Goal: Navigation & Orientation: Find specific page/section

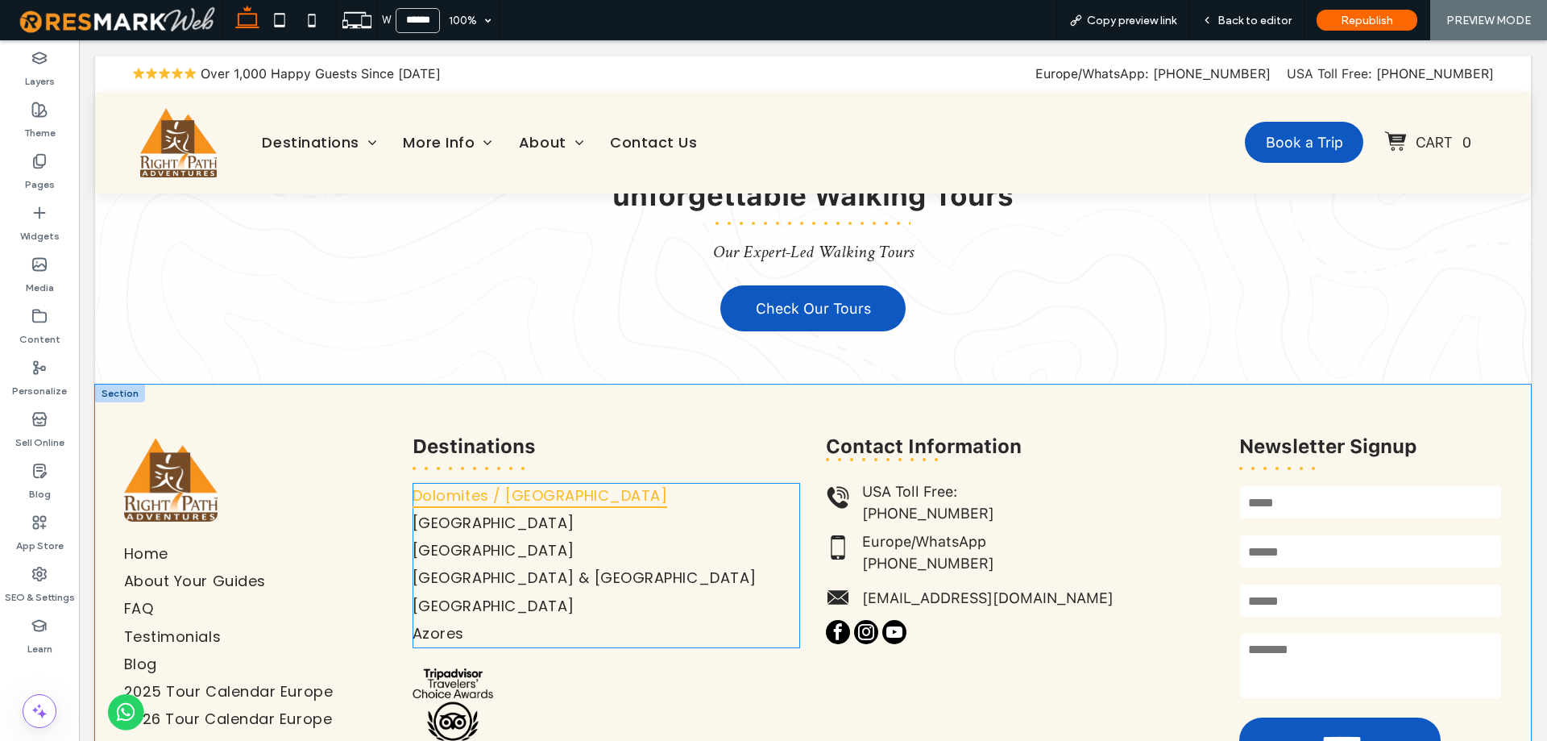
scroll to position [1692, 0]
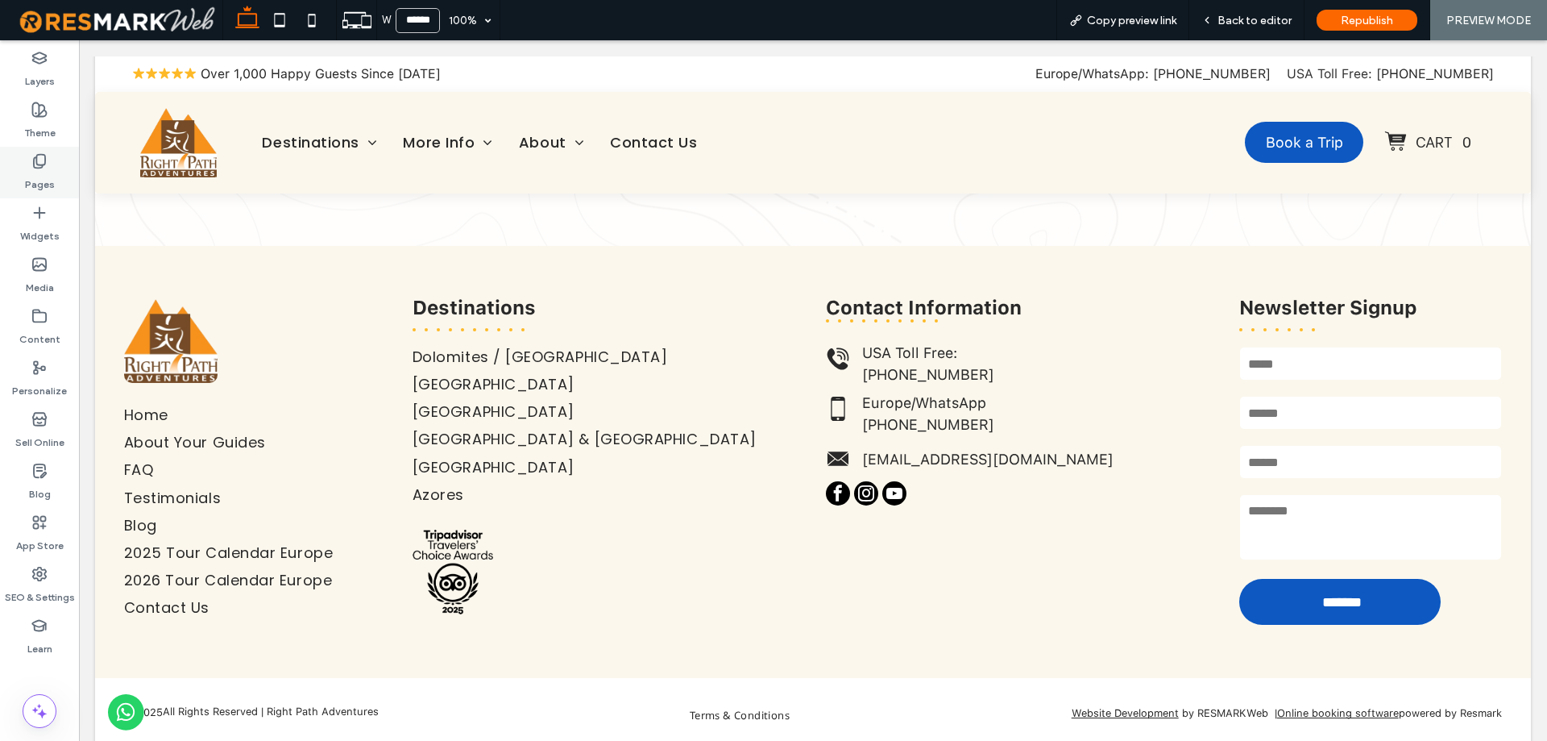
drag, startPoint x: 15, startPoint y: 182, endPoint x: 348, endPoint y: 504, distance: 463.3
click at [15, 182] on div "Pages" at bounding box center [39, 173] width 79 height 52
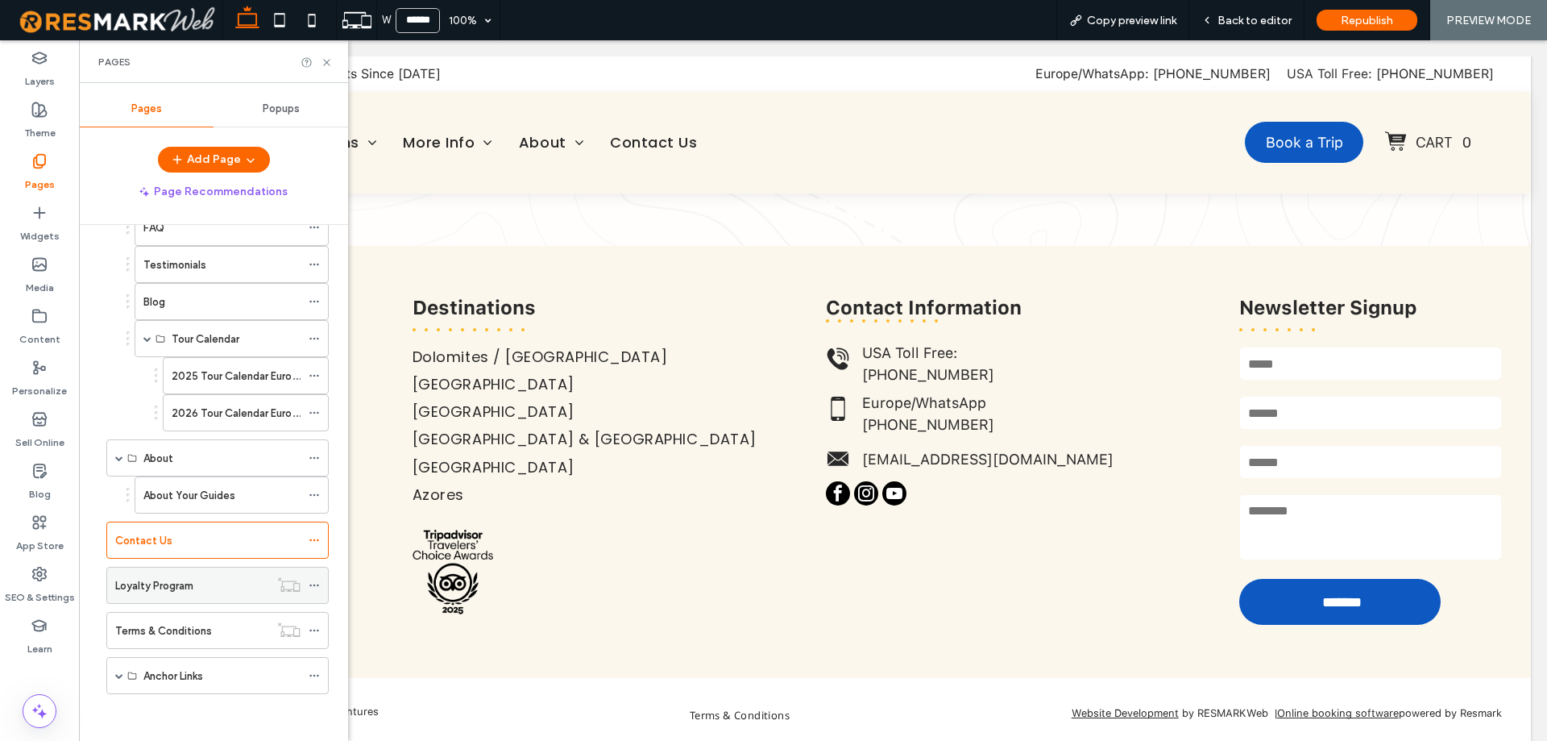
scroll to position [218, 0]
click at [117, 671] on span at bounding box center [119, 674] width 8 height 8
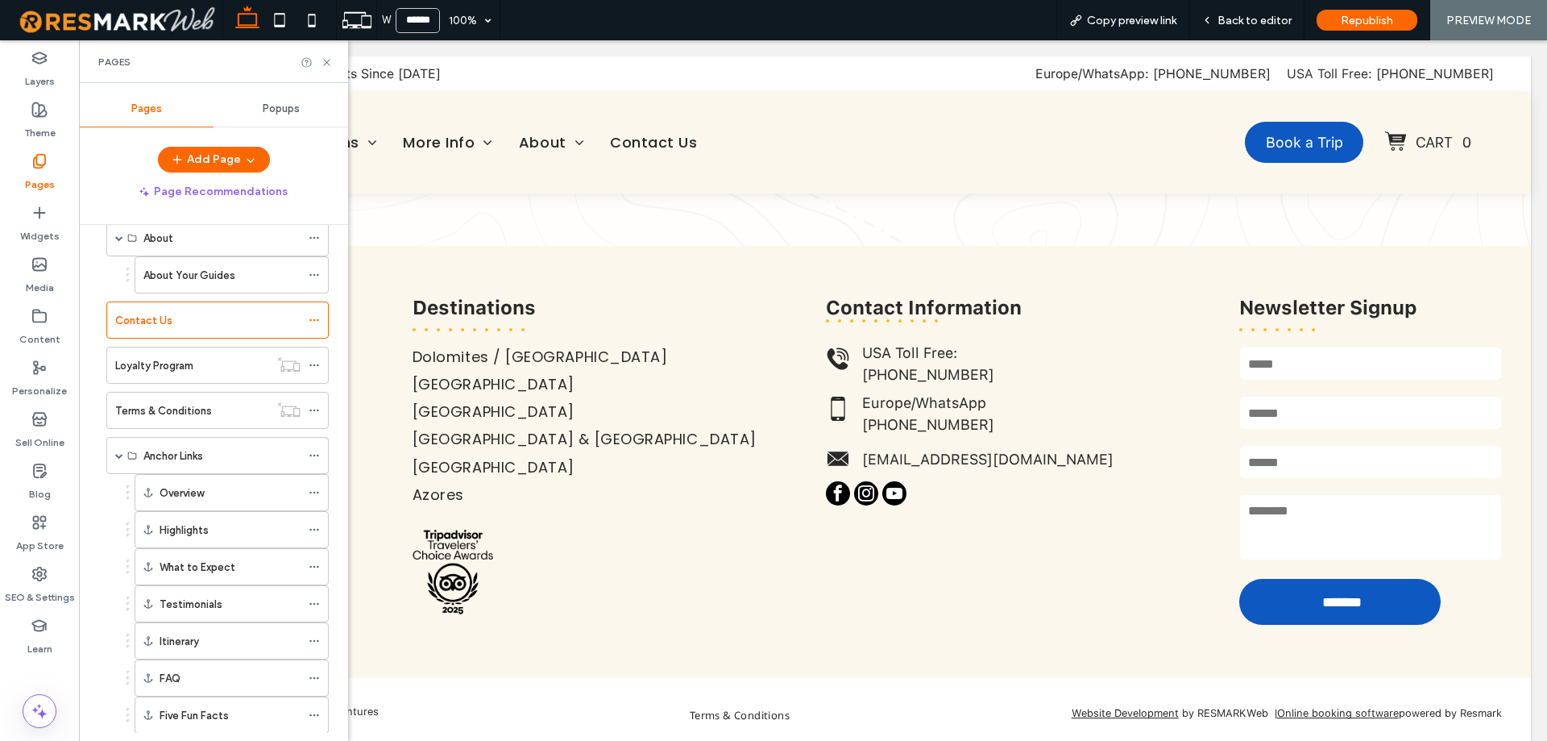
scroll to position [459, 0]
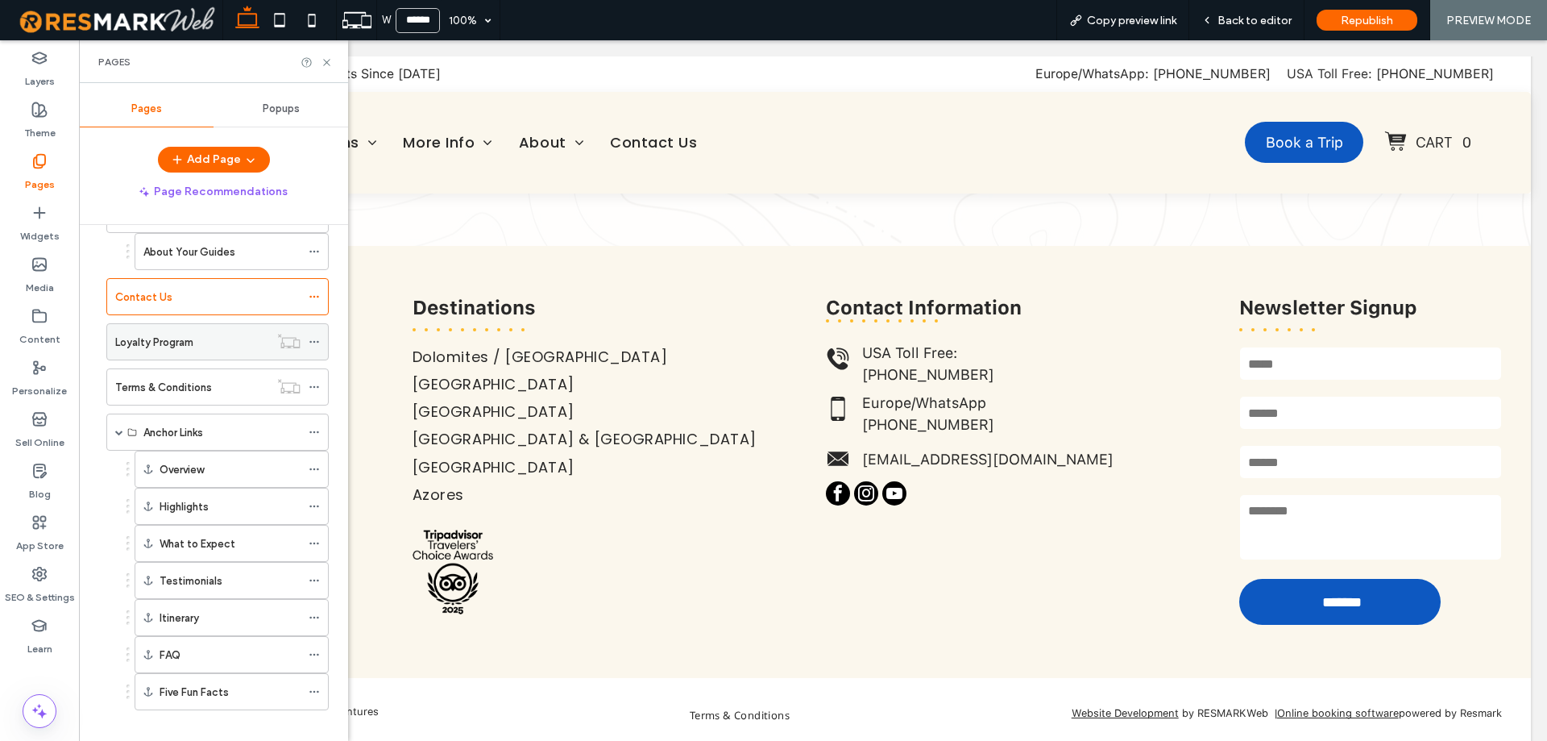
click at [193, 350] on label "Loyalty Program" at bounding box center [154, 342] width 78 height 28
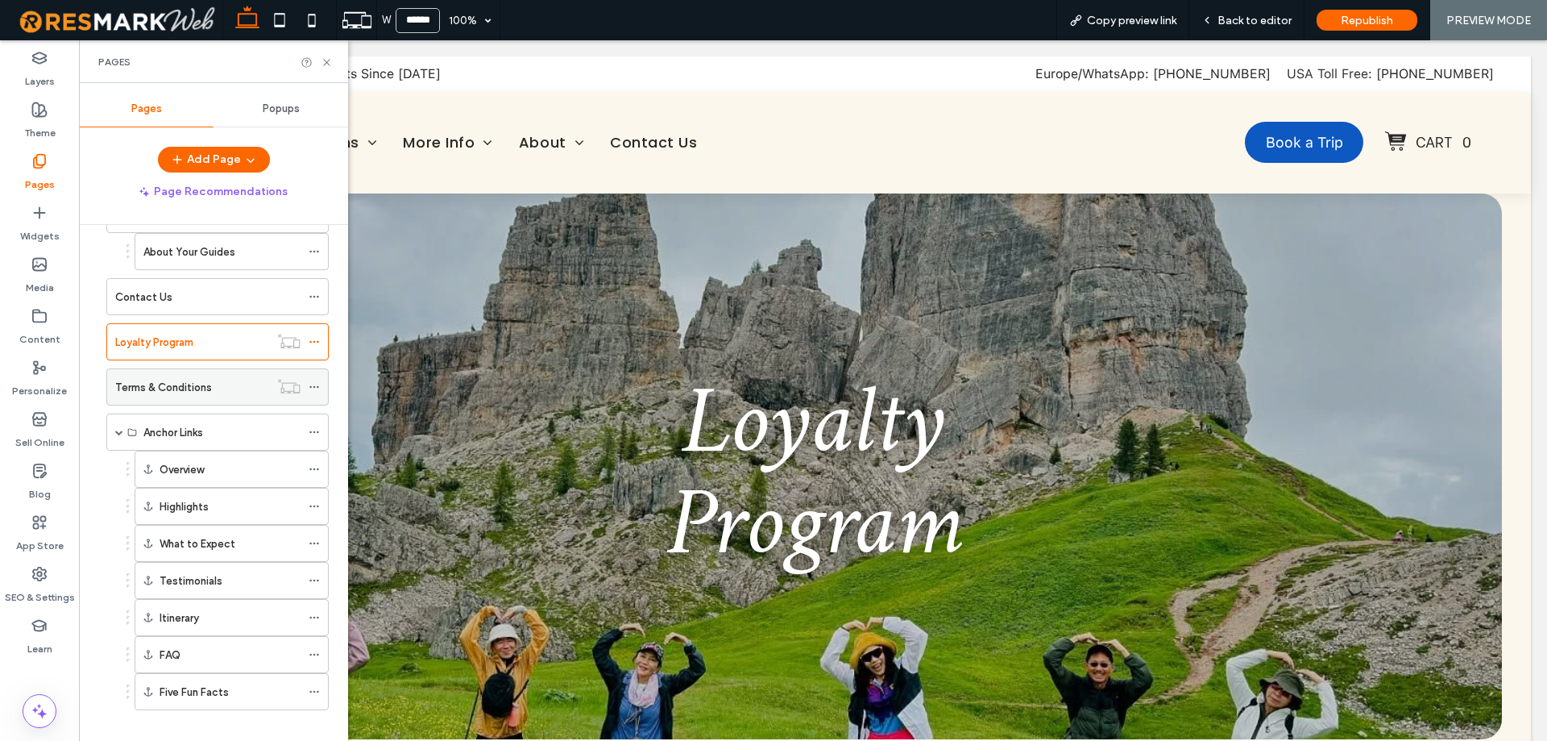
scroll to position [81, 0]
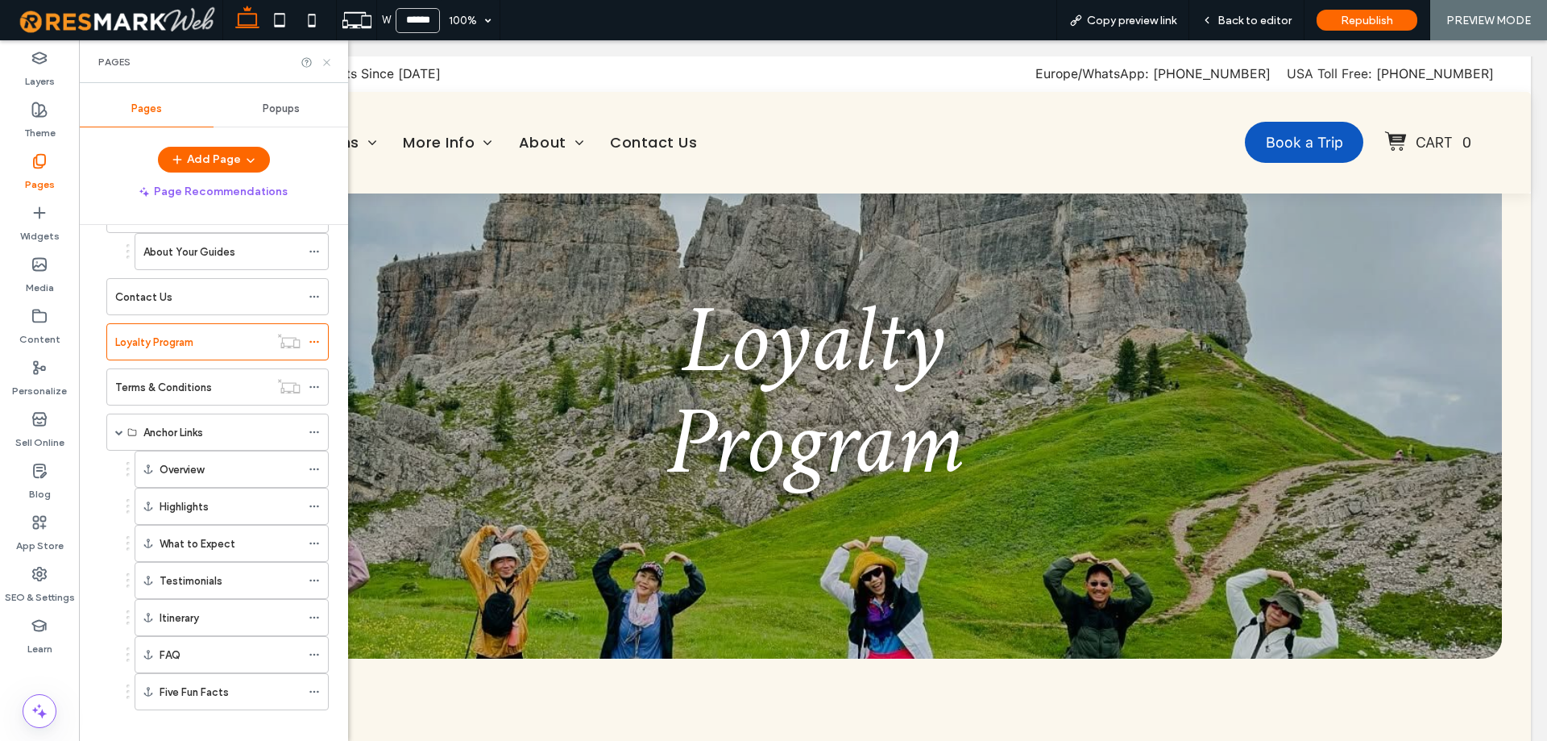
click at [330, 68] on icon at bounding box center [327, 62] width 12 height 12
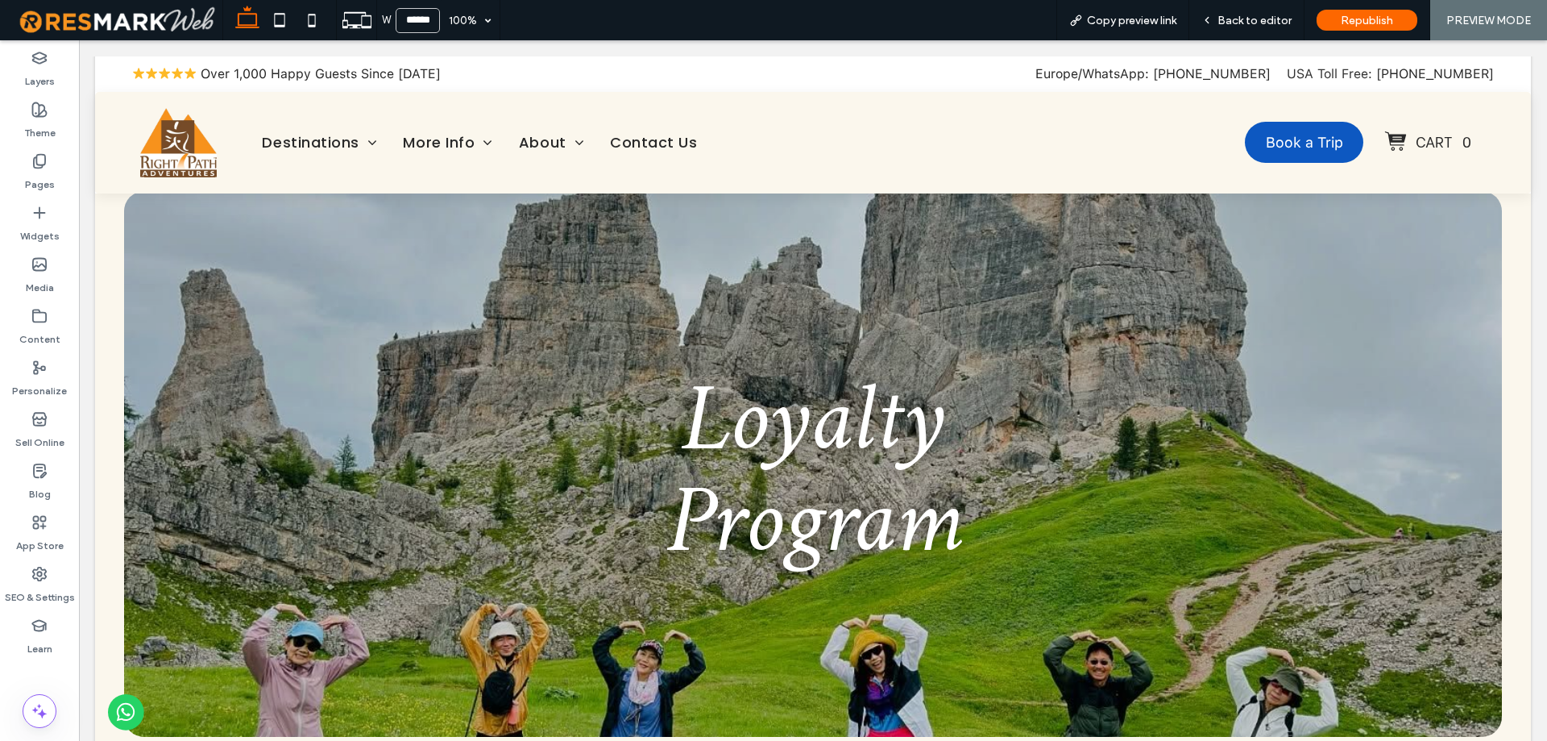
scroll to position [0, 0]
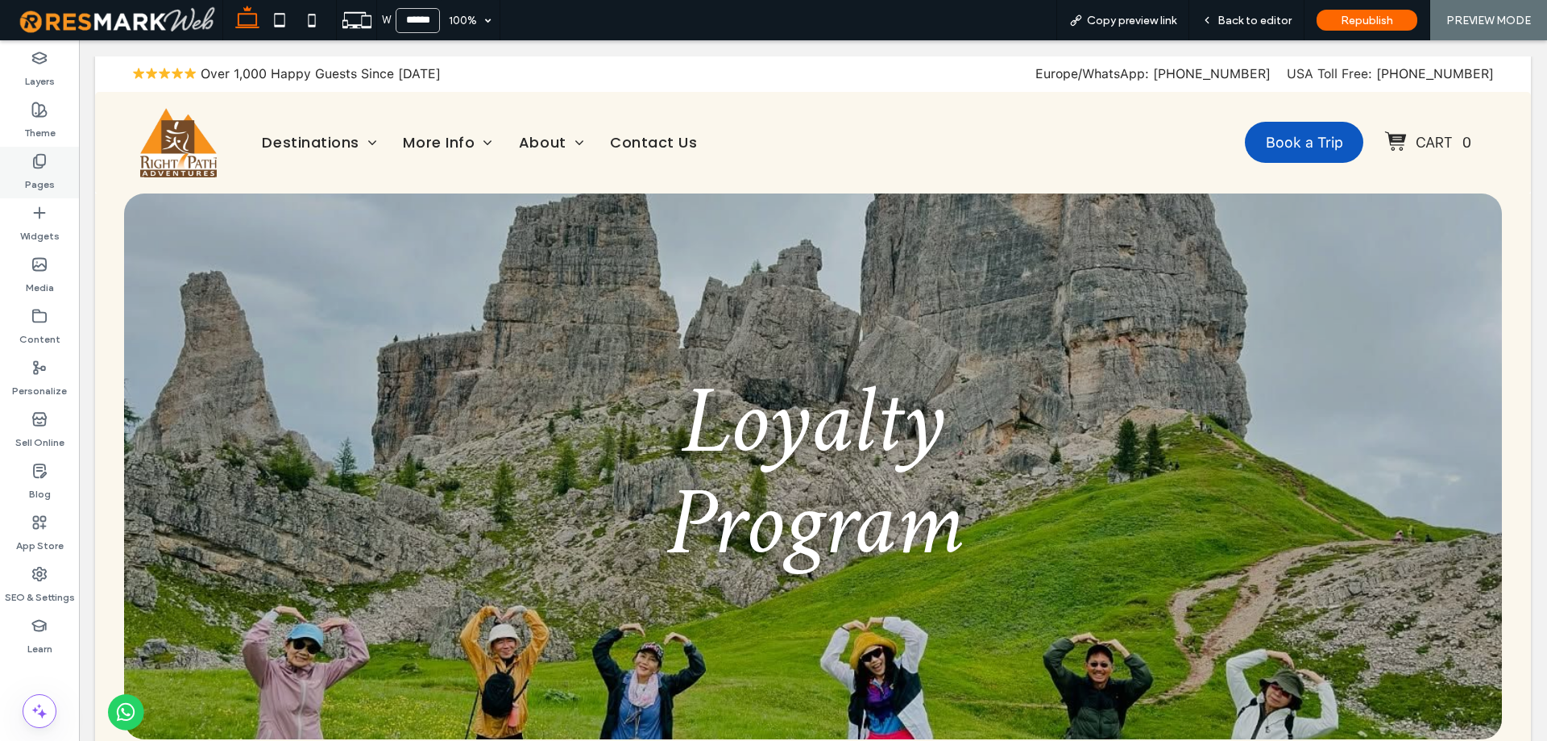
click at [27, 192] on div "Pages" at bounding box center [39, 173] width 79 height 52
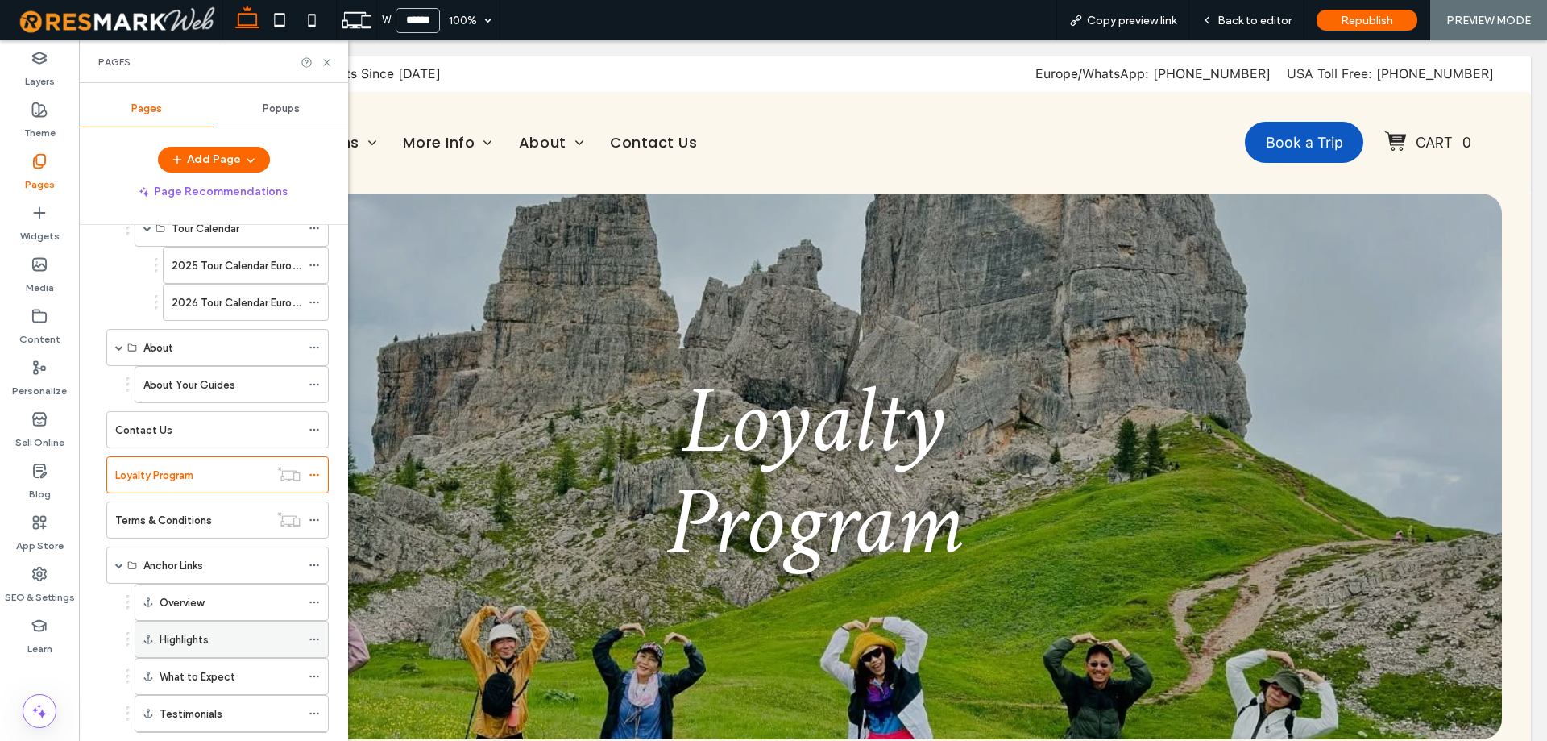
scroll to position [316, 0]
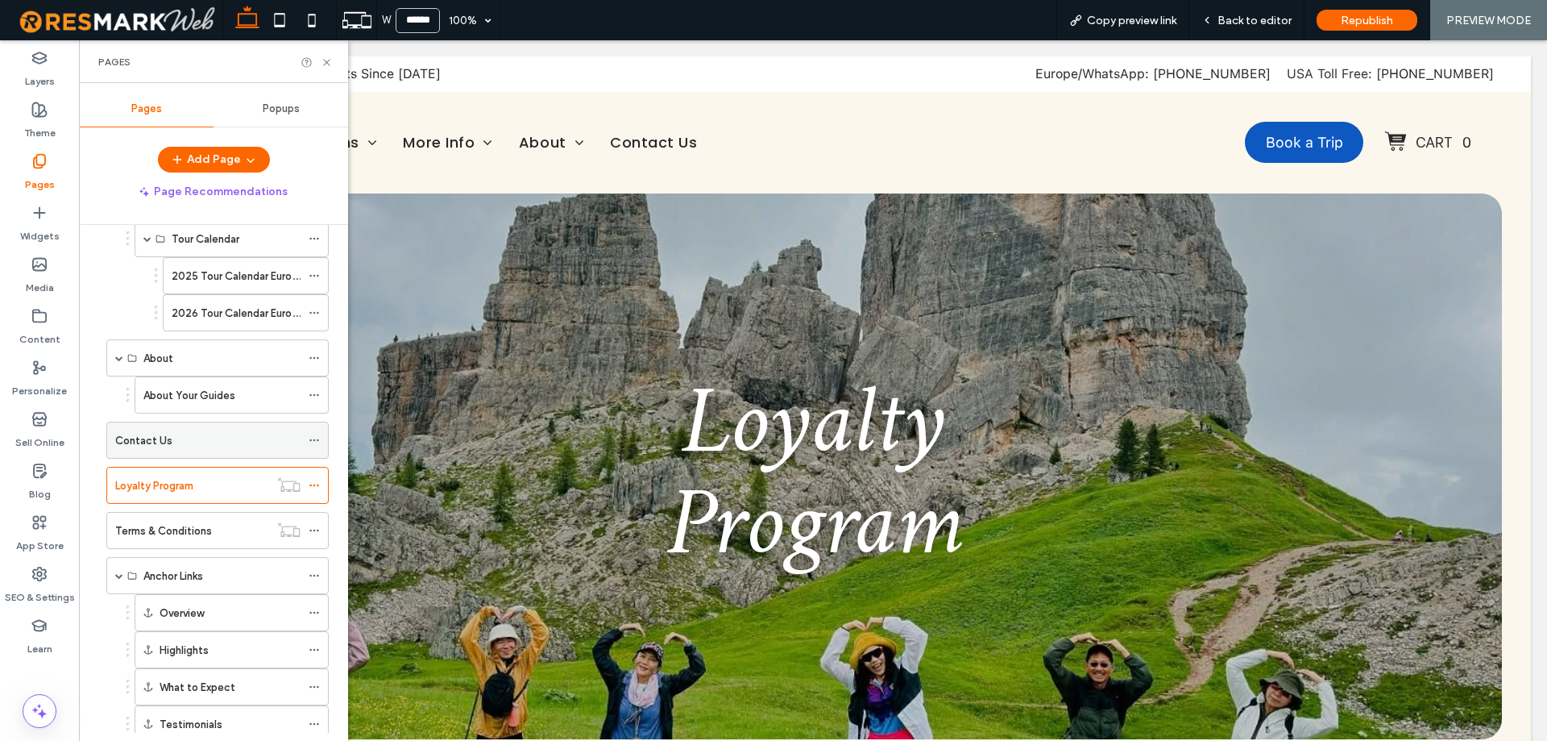
click at [205, 443] on div "Contact Us" at bounding box center [207, 440] width 185 height 17
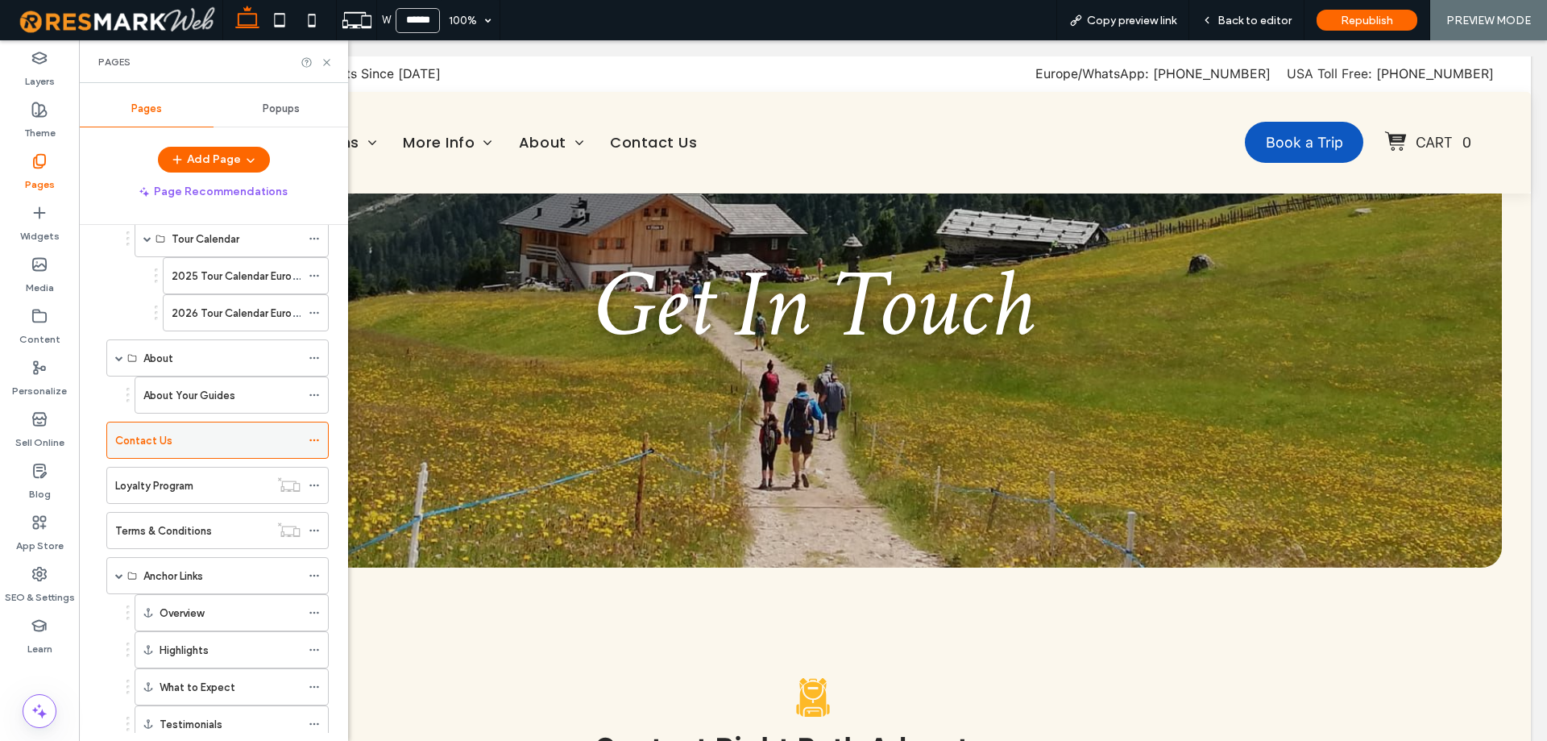
scroll to position [161, 0]
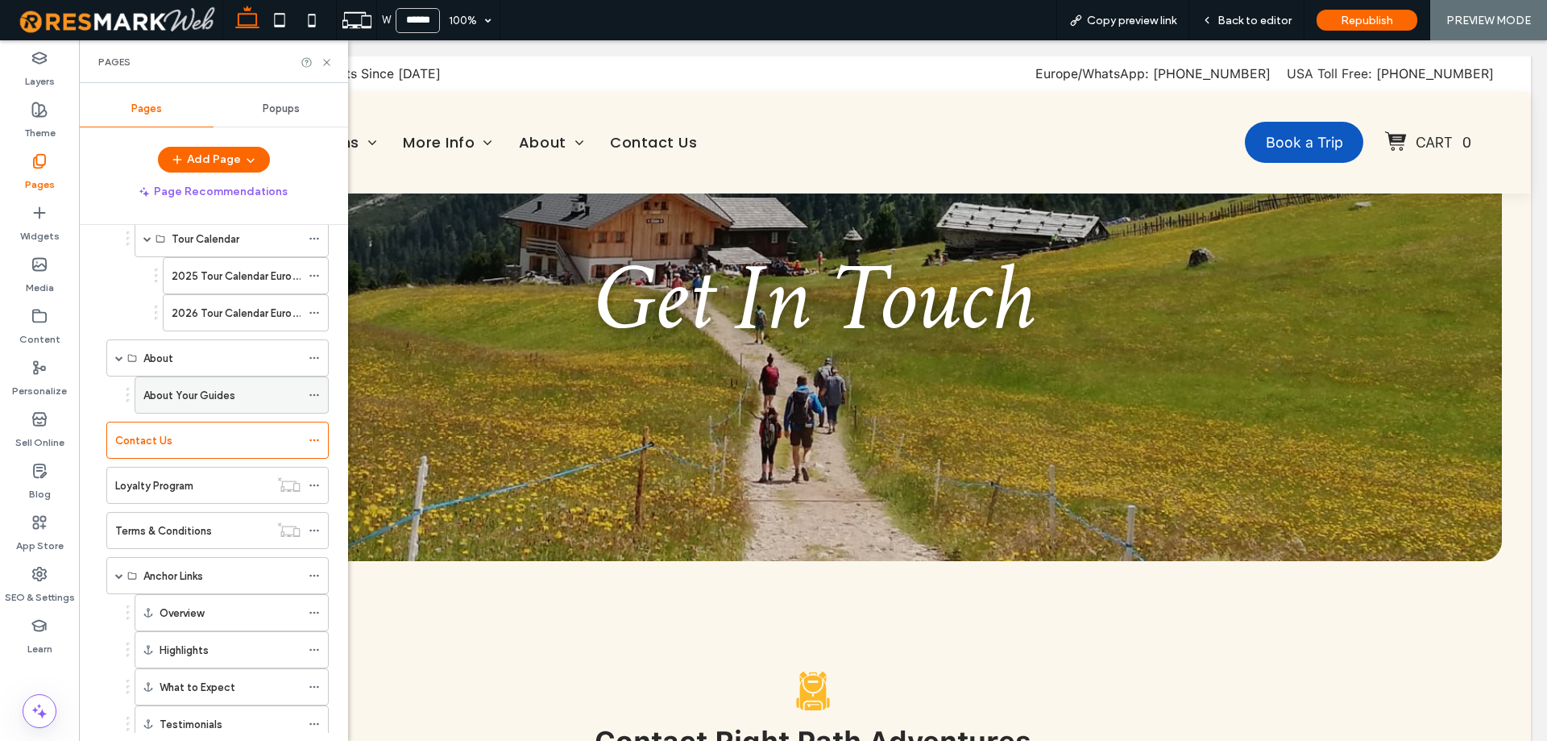
click at [193, 412] on div "About Your Guides" at bounding box center [221, 394] width 157 height 35
click at [326, 60] on use at bounding box center [326, 62] width 6 height 6
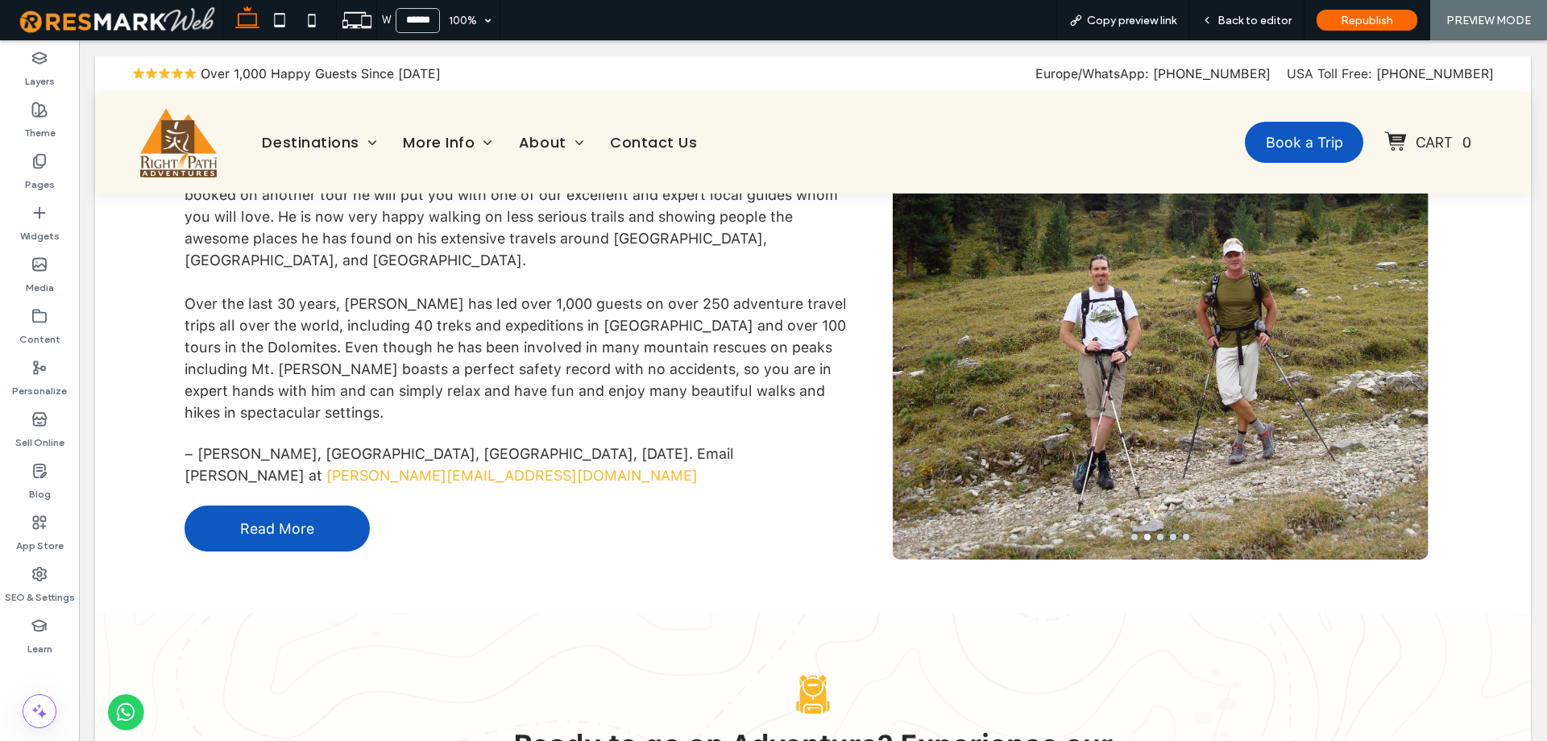
scroll to position [3546, 0]
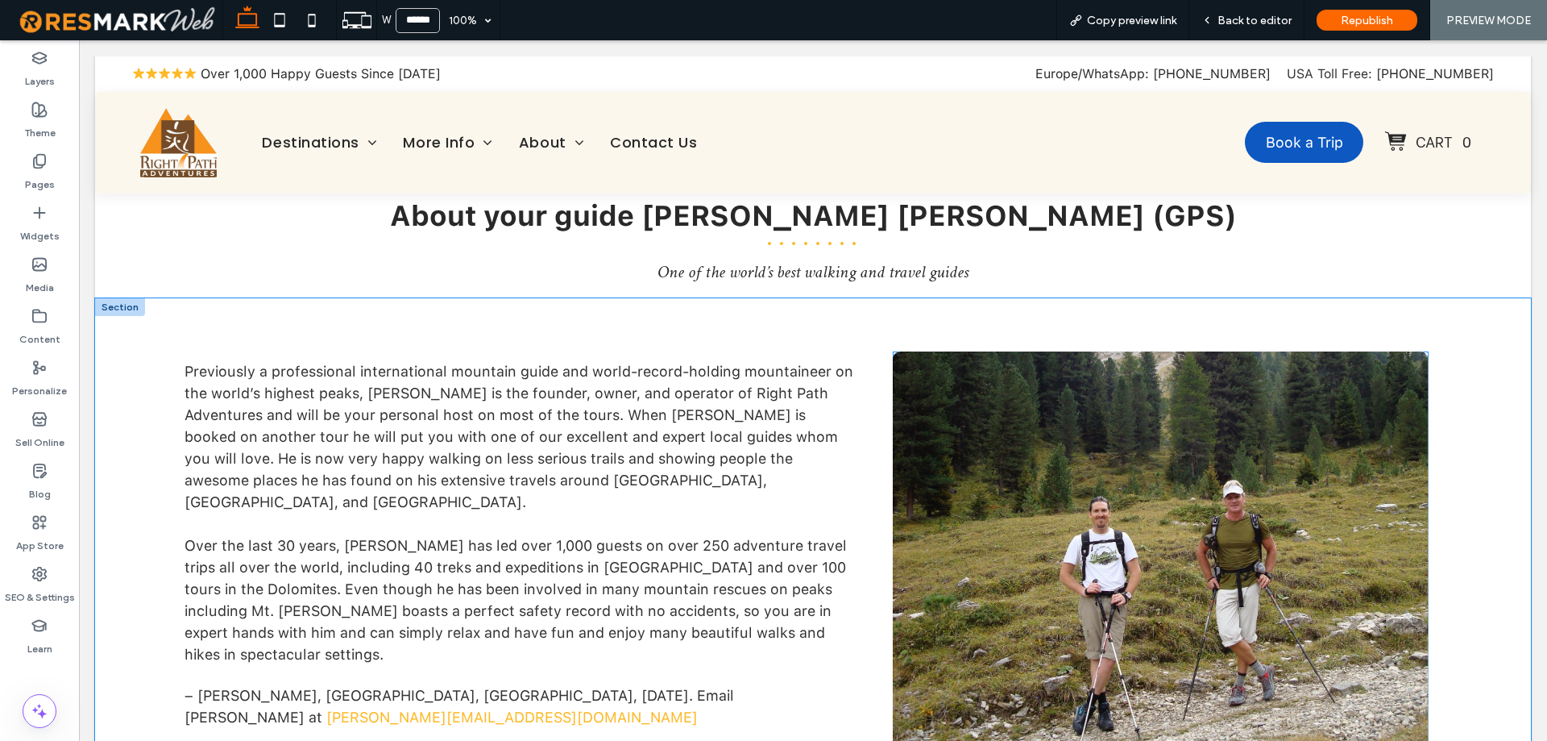
click at [1052, 432] on div at bounding box center [1161, 586] width 536 height 373
click at [937, 364] on div at bounding box center [1161, 576] width 536 height 450
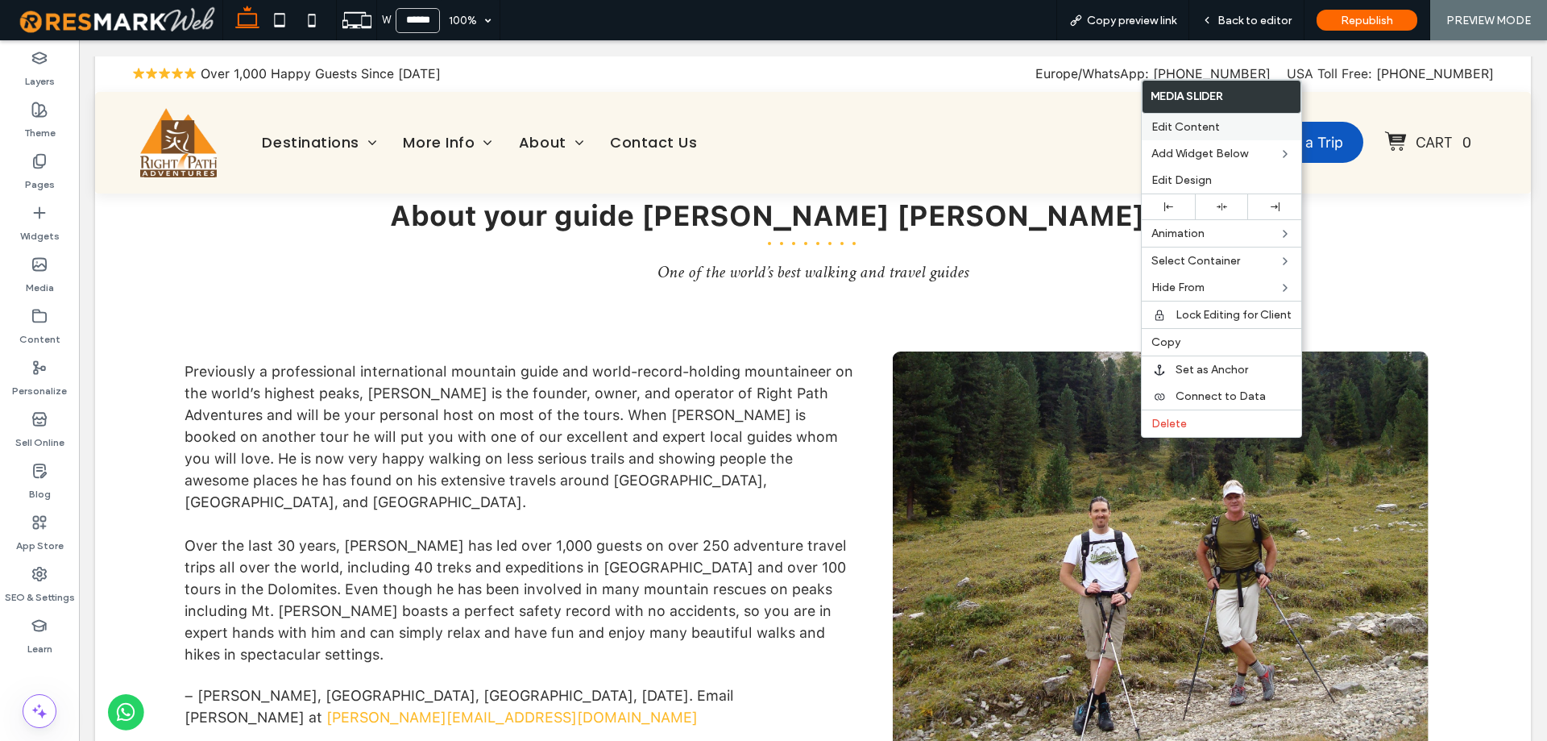
click at [1218, 132] on span "Edit Content" at bounding box center [1185, 127] width 68 height 14
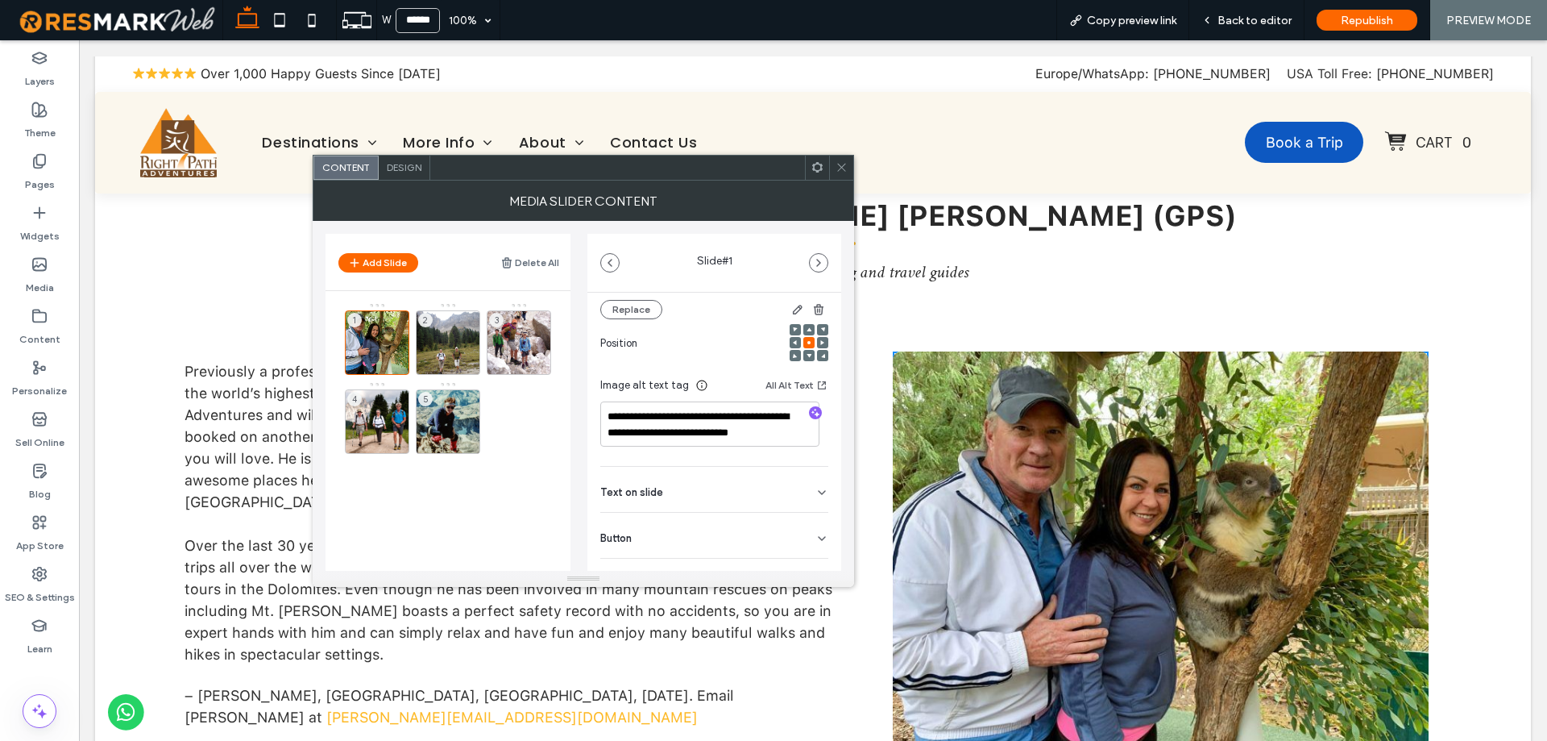
scroll to position [268, 0]
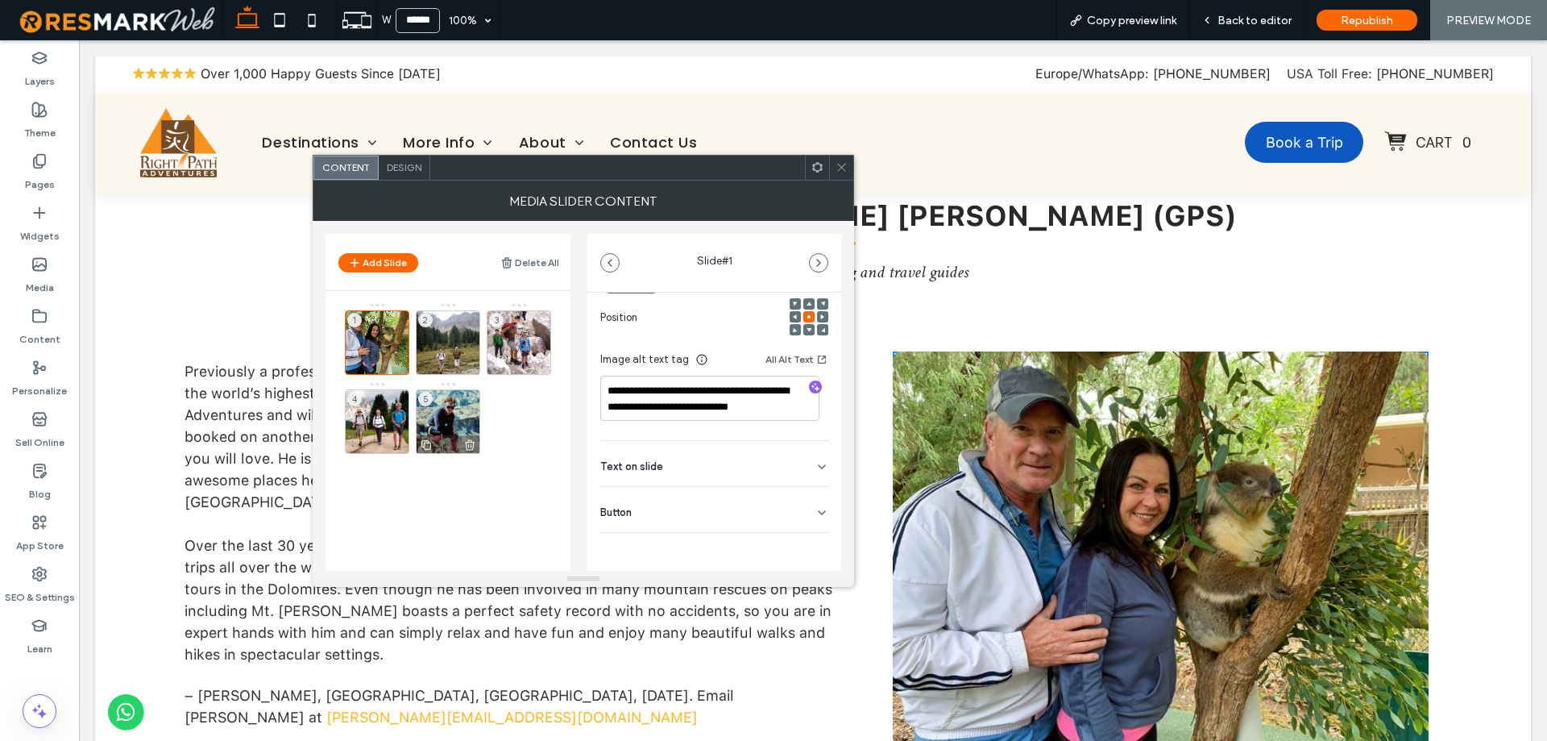
click at [449, 423] on div "5" at bounding box center [448, 421] width 64 height 64
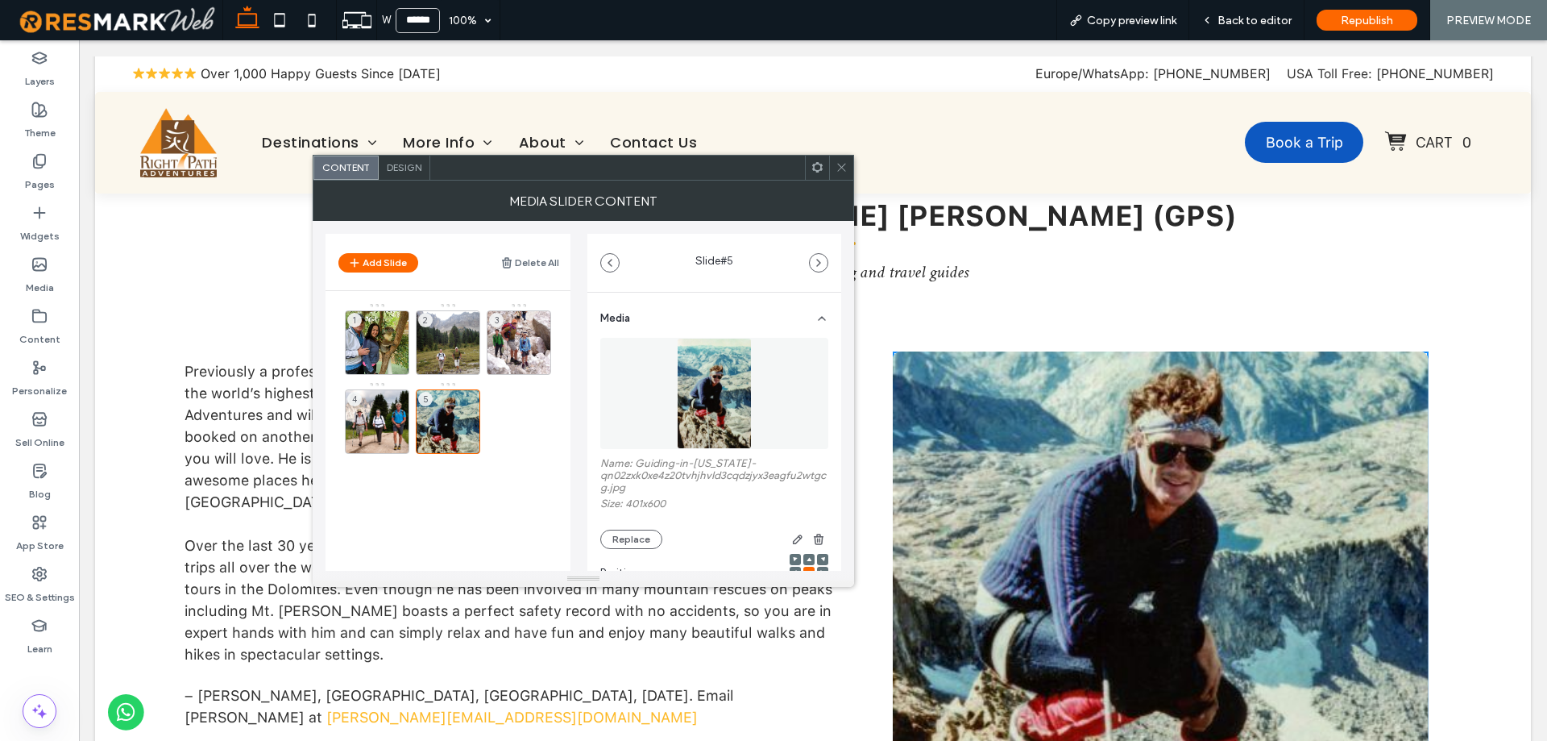
scroll to position [288, 0]
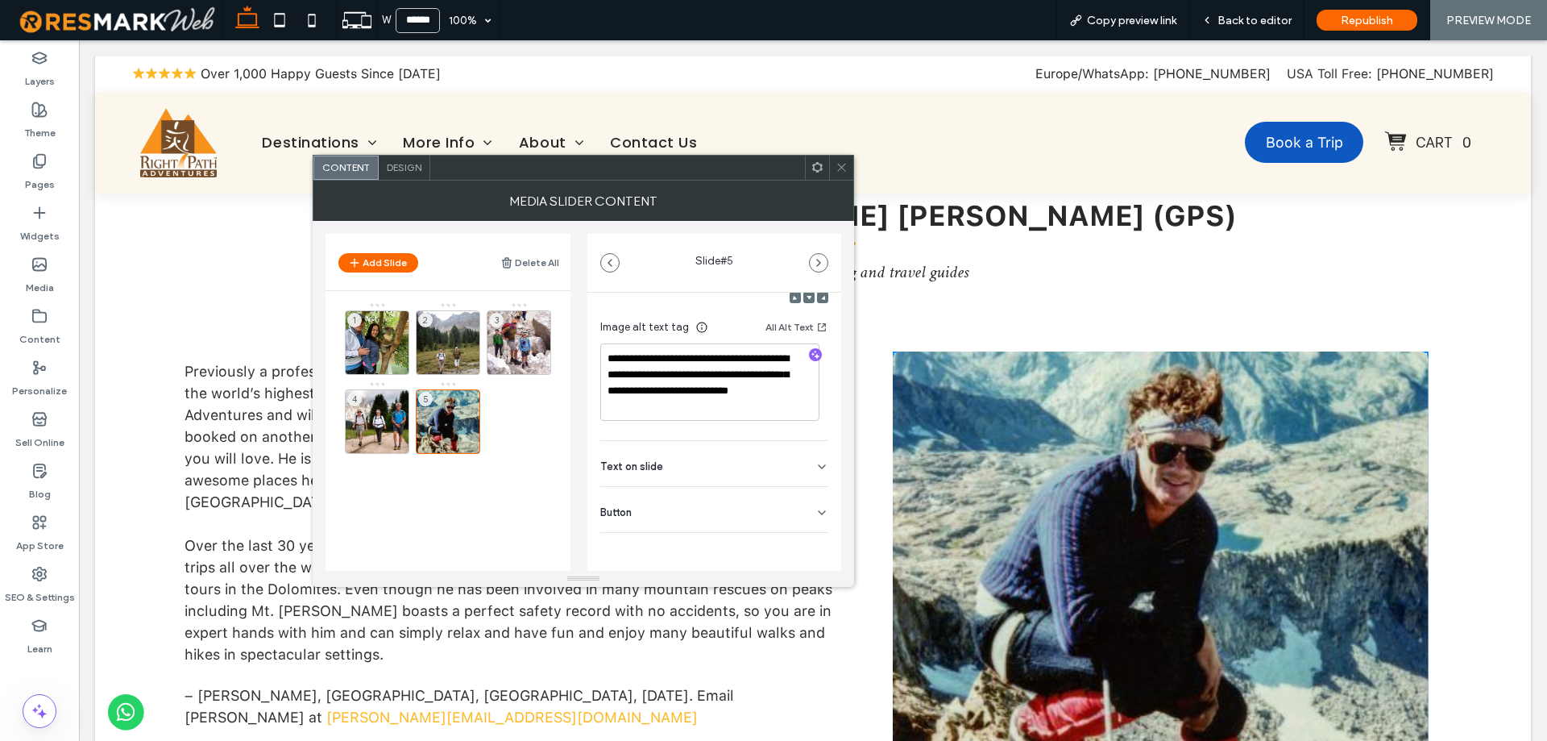
click at [839, 172] on icon at bounding box center [842, 167] width 12 height 12
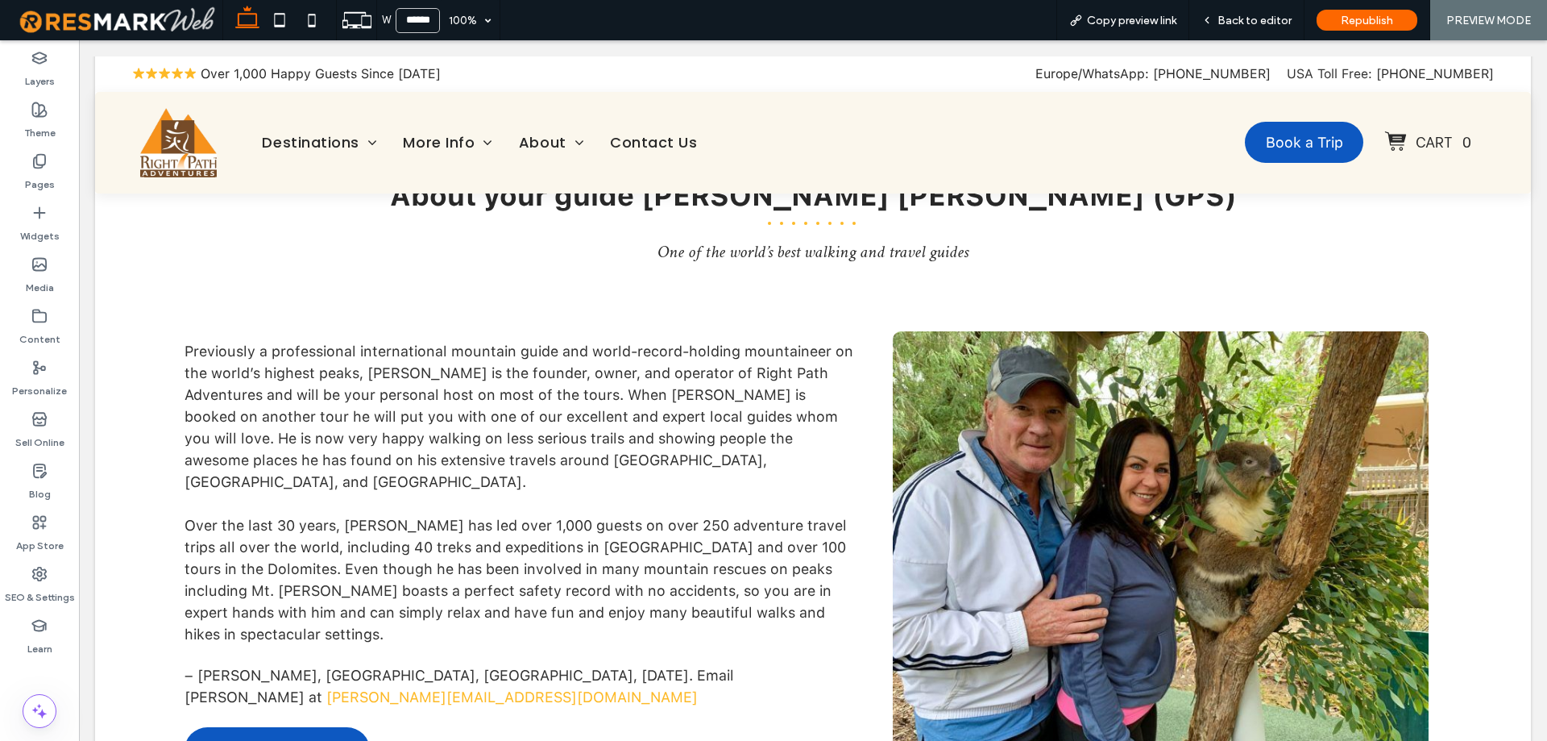
scroll to position [3546, 0]
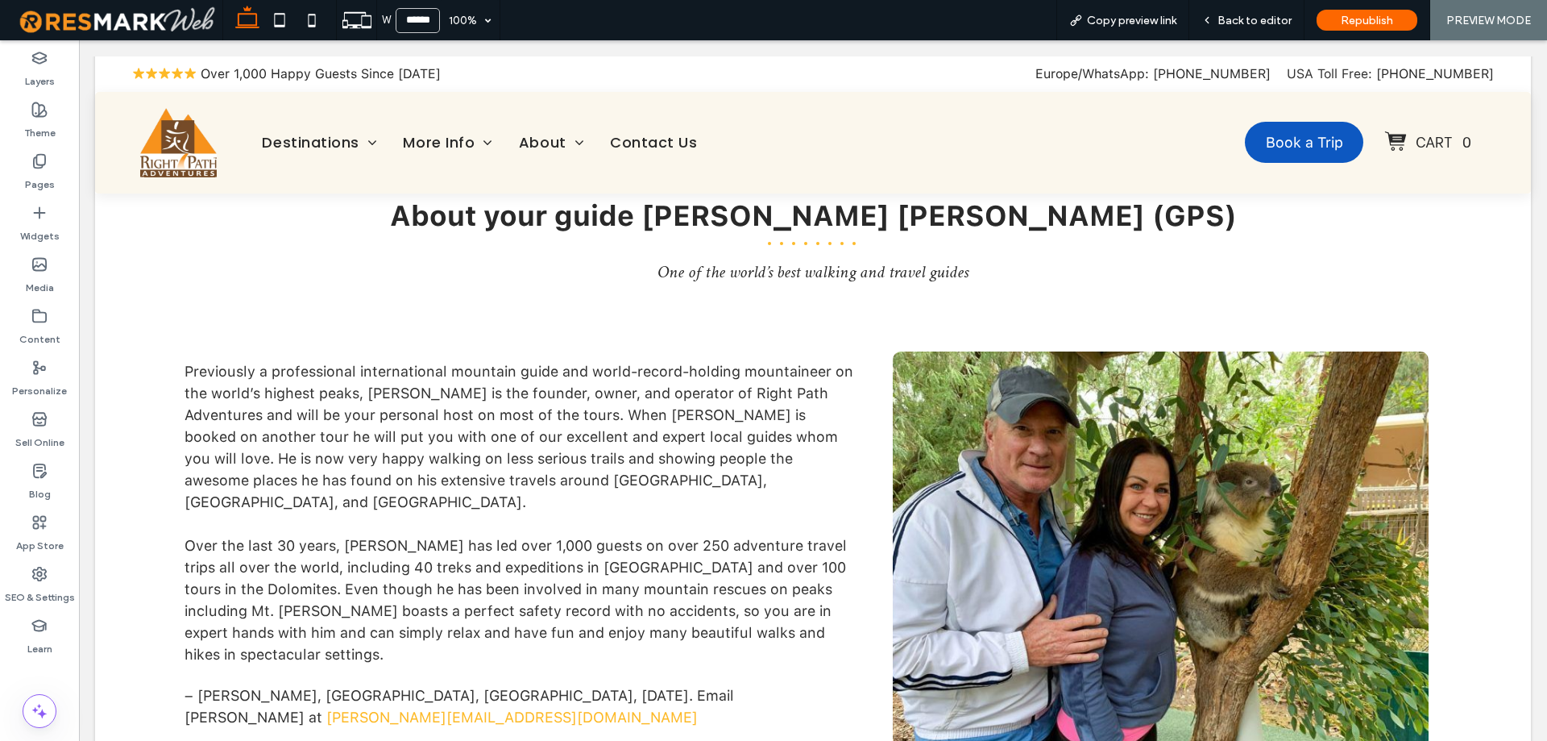
click at [996, 420] on div at bounding box center [1161, 586] width 536 height 373
click at [961, 411] on div at bounding box center [1161, 586] width 536 height 373
drag, startPoint x: 1239, startPoint y: 15, endPoint x: 999, endPoint y: 37, distance: 241.2
click at [1239, 15] on span "Back to editor" at bounding box center [1255, 21] width 74 height 14
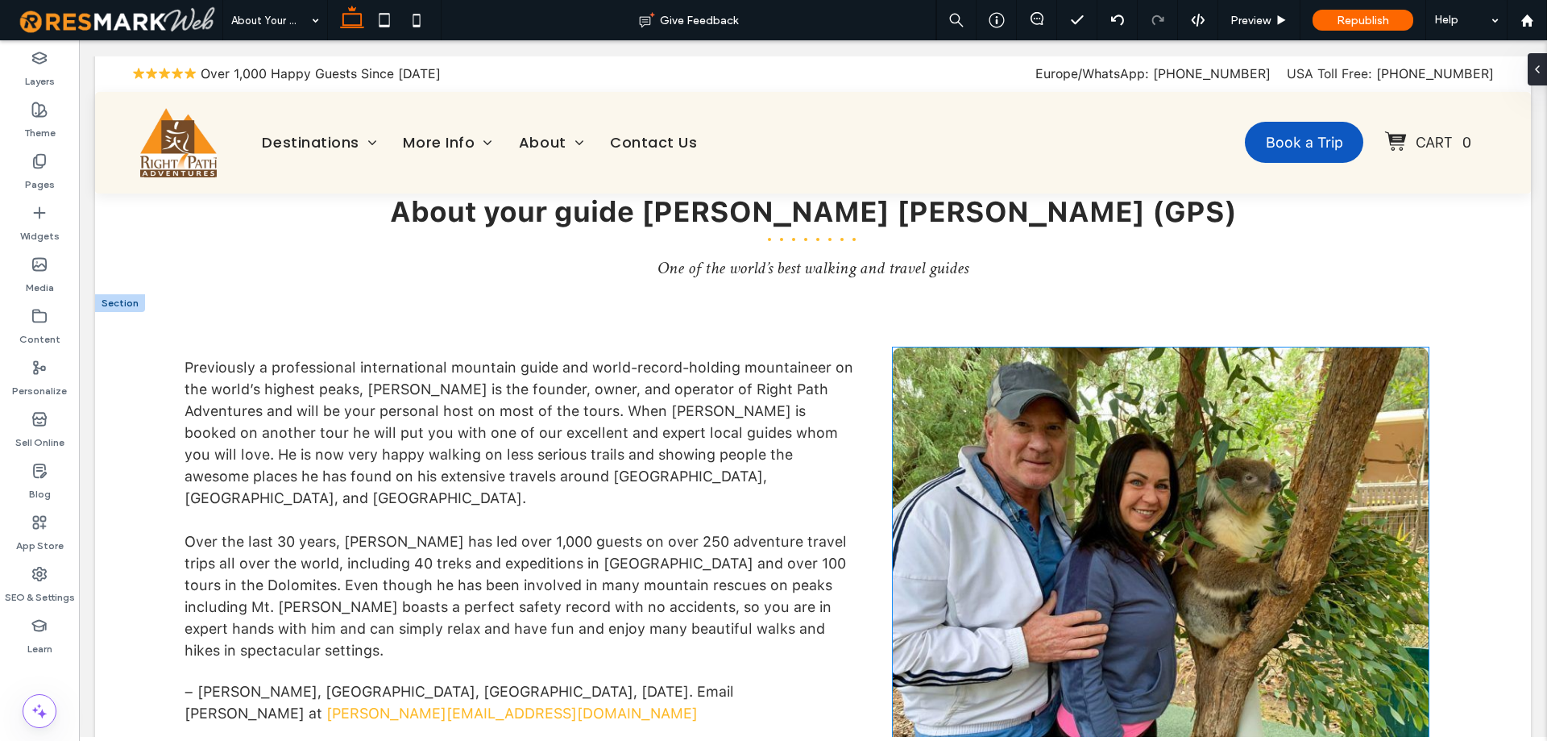
click at [1110, 504] on div at bounding box center [1161, 582] width 536 height 373
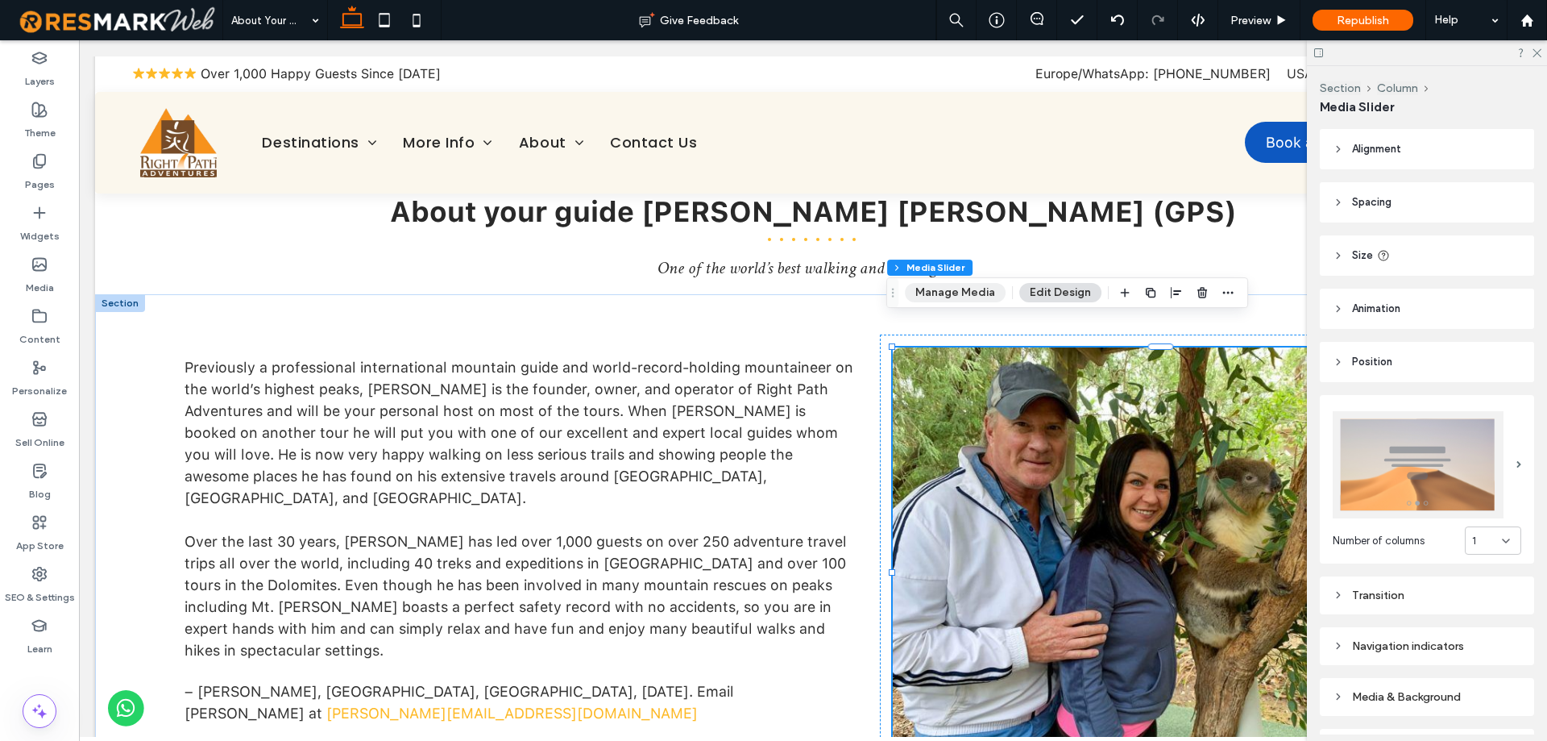
click at [961, 291] on button "Manage Media" at bounding box center [955, 292] width 101 height 19
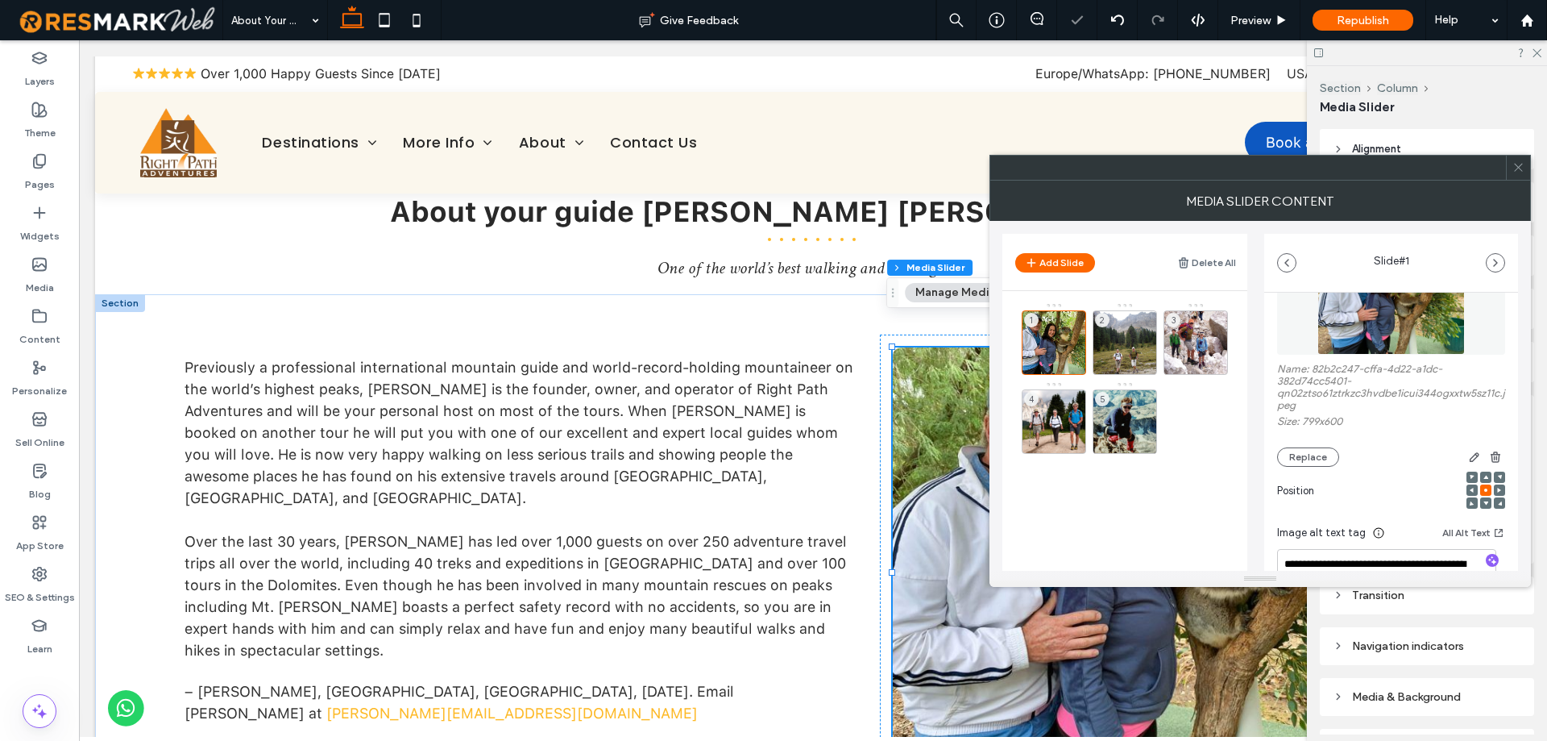
scroll to position [268, 0]
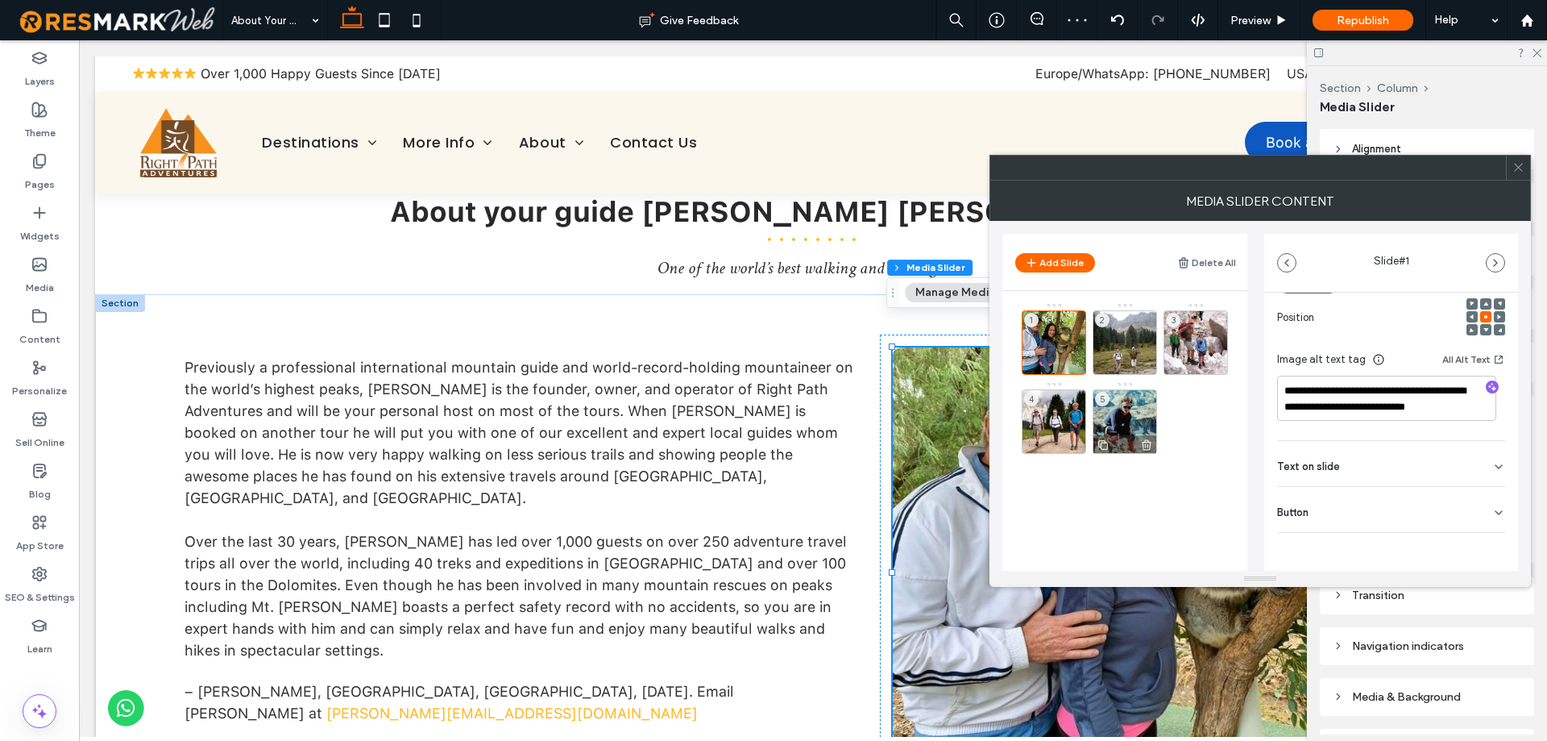
click at [1118, 420] on div "5" at bounding box center [1125, 421] width 64 height 64
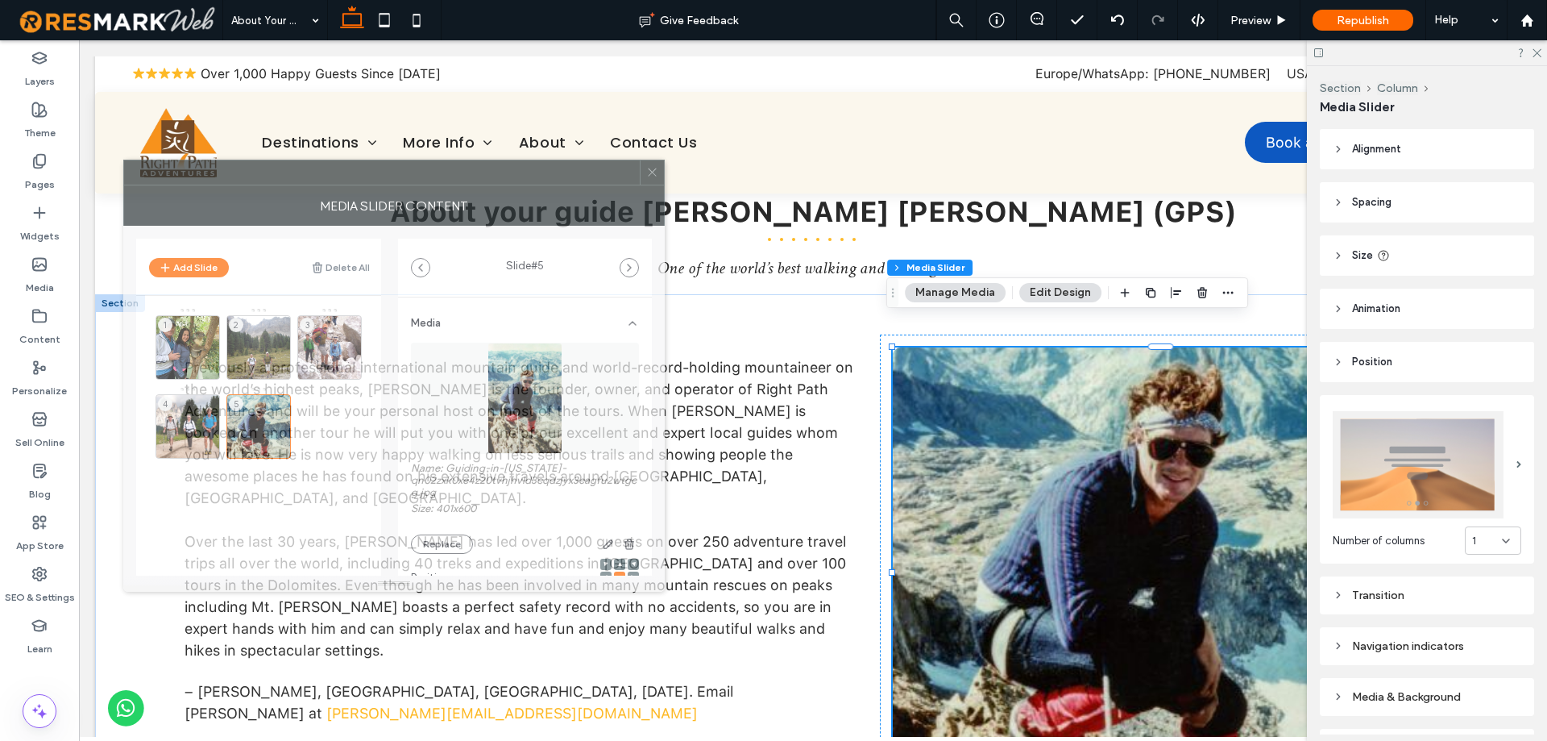
drag, startPoint x: 1392, startPoint y: 172, endPoint x: 526, endPoint y: 176, distance: 866.2
click at [526, 176] on div at bounding box center [382, 172] width 516 height 24
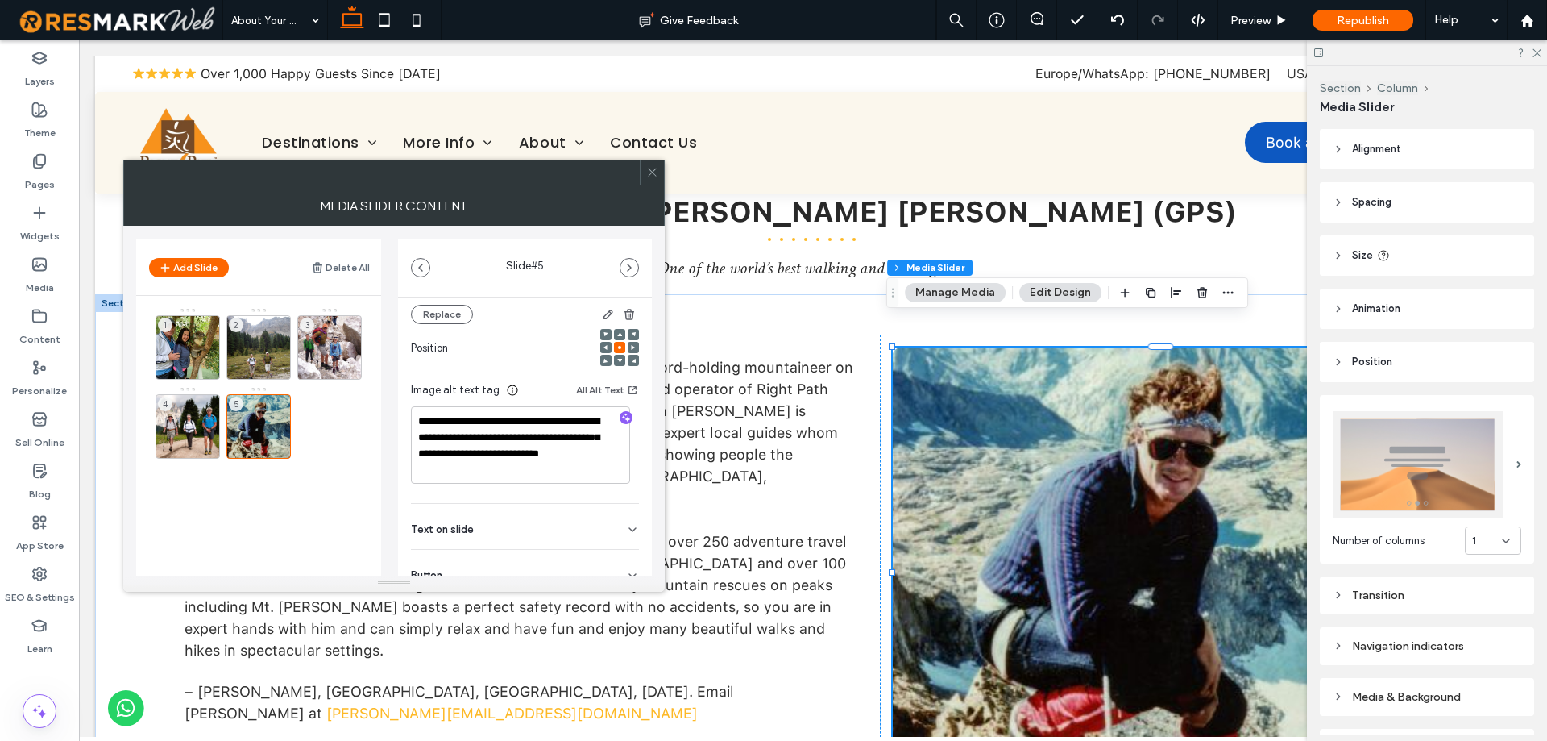
scroll to position [242, 0]
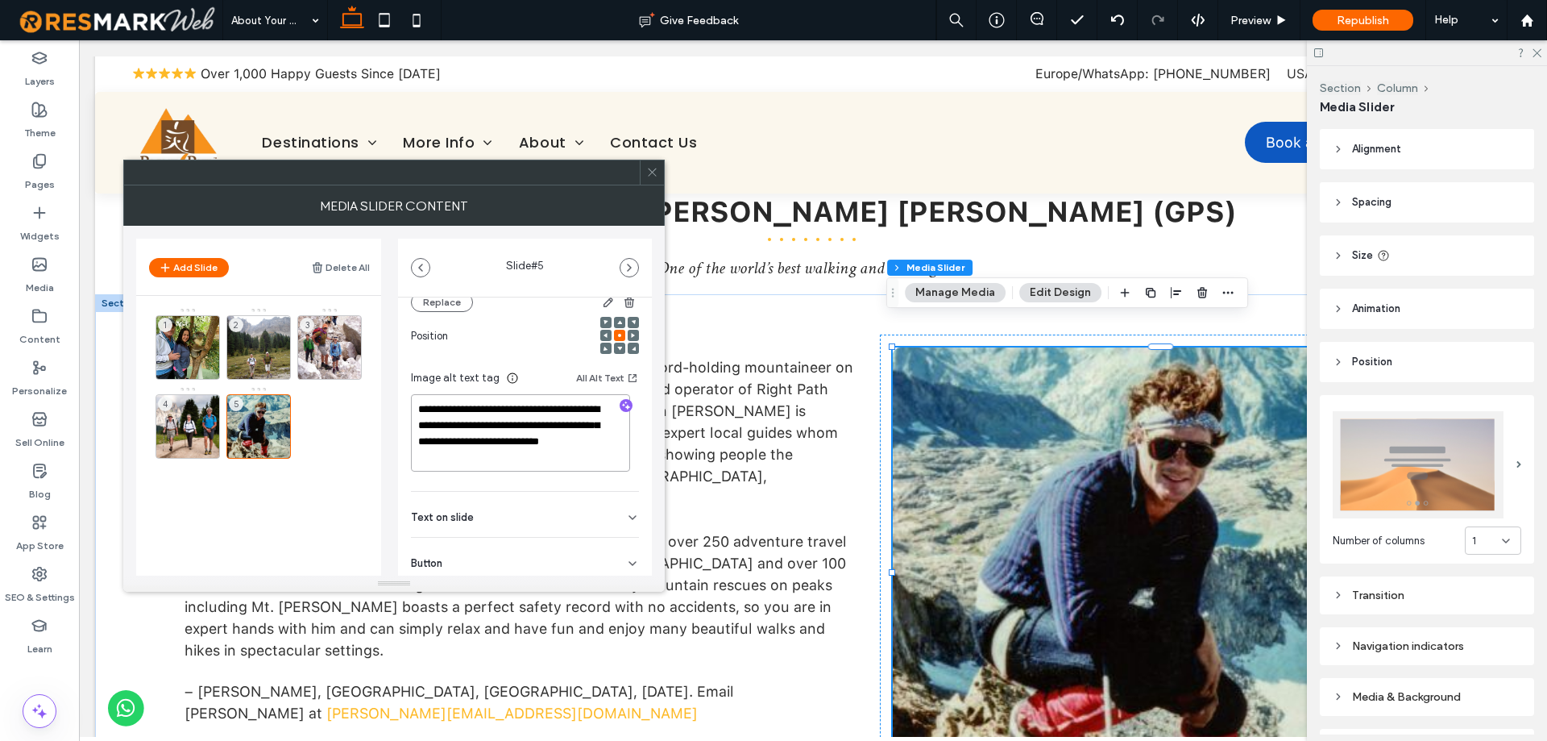
drag, startPoint x: 444, startPoint y: 408, endPoint x: 419, endPoint y: 408, distance: 25.0
click at [419, 408] on textarea "**********" at bounding box center [520, 432] width 219 height 77
type textarea "**********"
click at [400, 394] on div "**********" at bounding box center [525, 368] width 254 height 624
click at [165, 428] on div "4" at bounding box center [188, 426] width 64 height 64
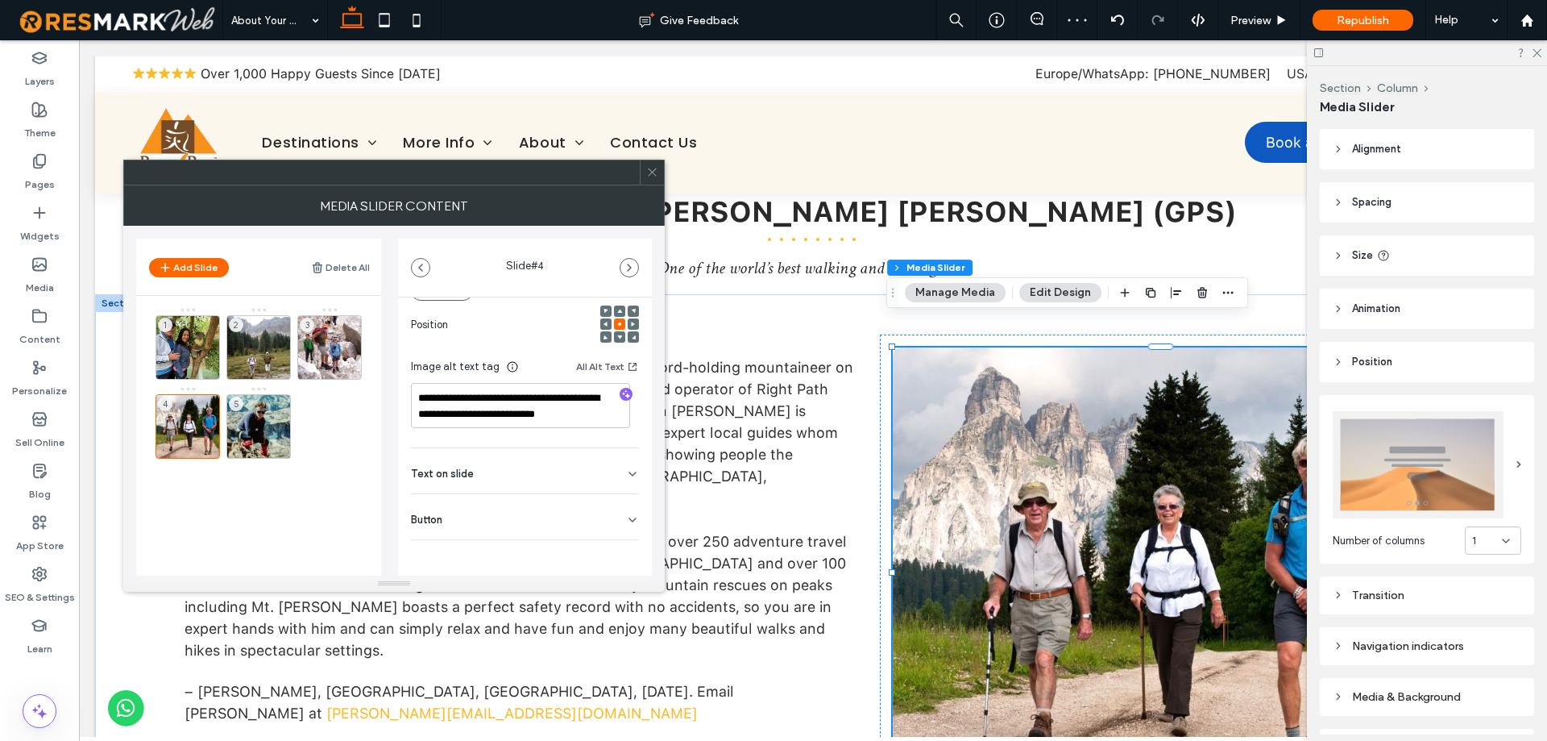
scroll to position [243, 0]
click at [656, 180] on span at bounding box center [652, 172] width 12 height 24
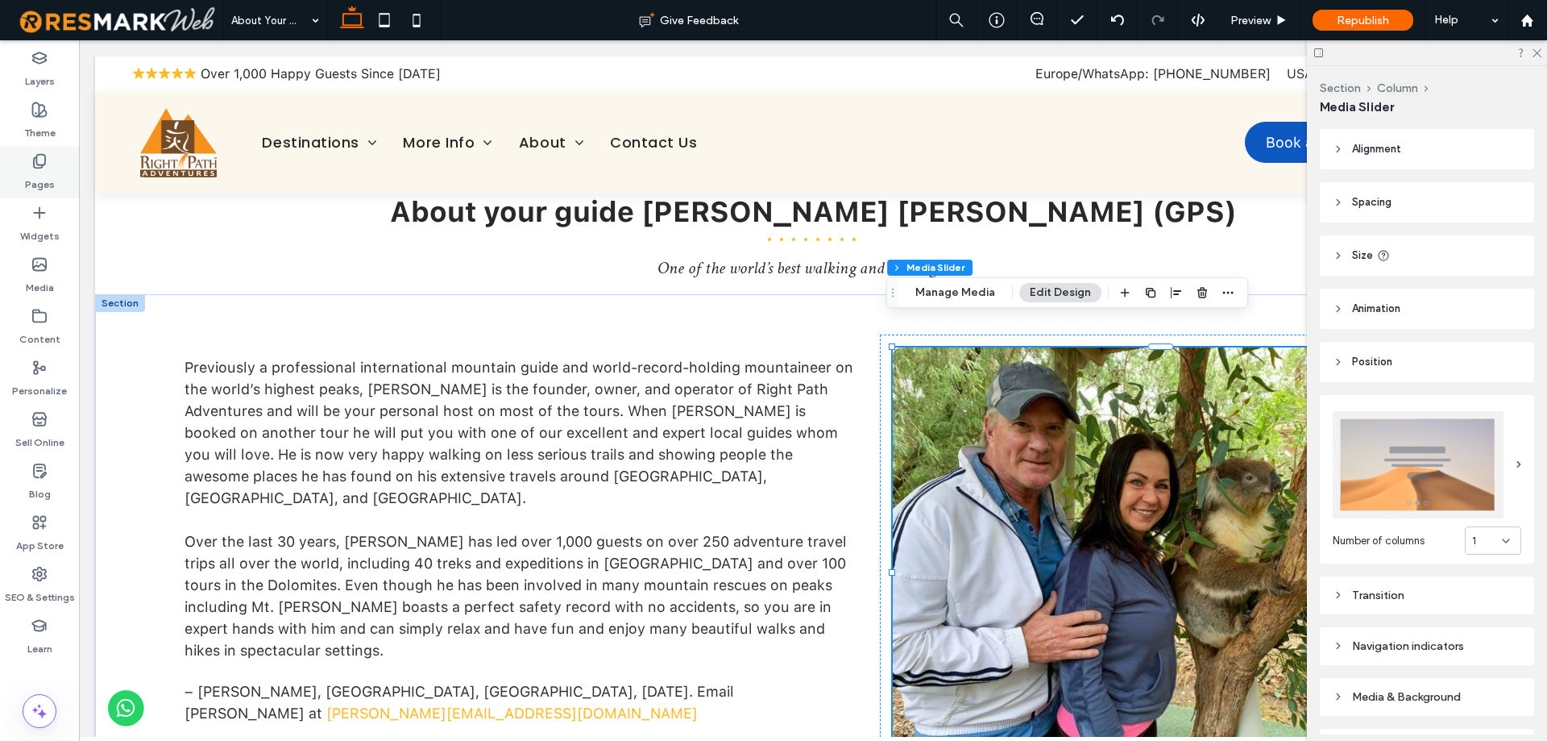
click at [4, 157] on div "Pages" at bounding box center [39, 173] width 79 height 52
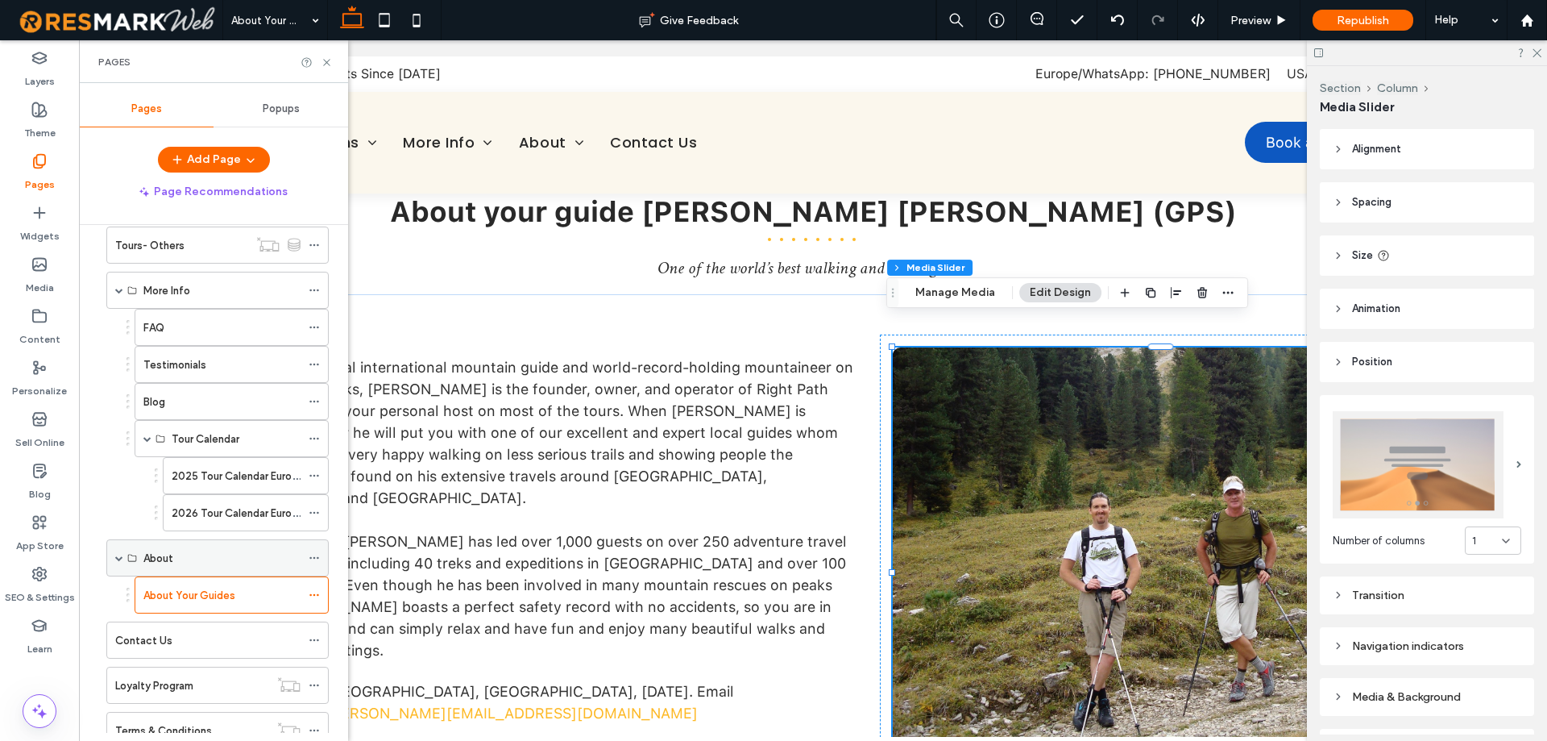
scroll to position [81, 0]
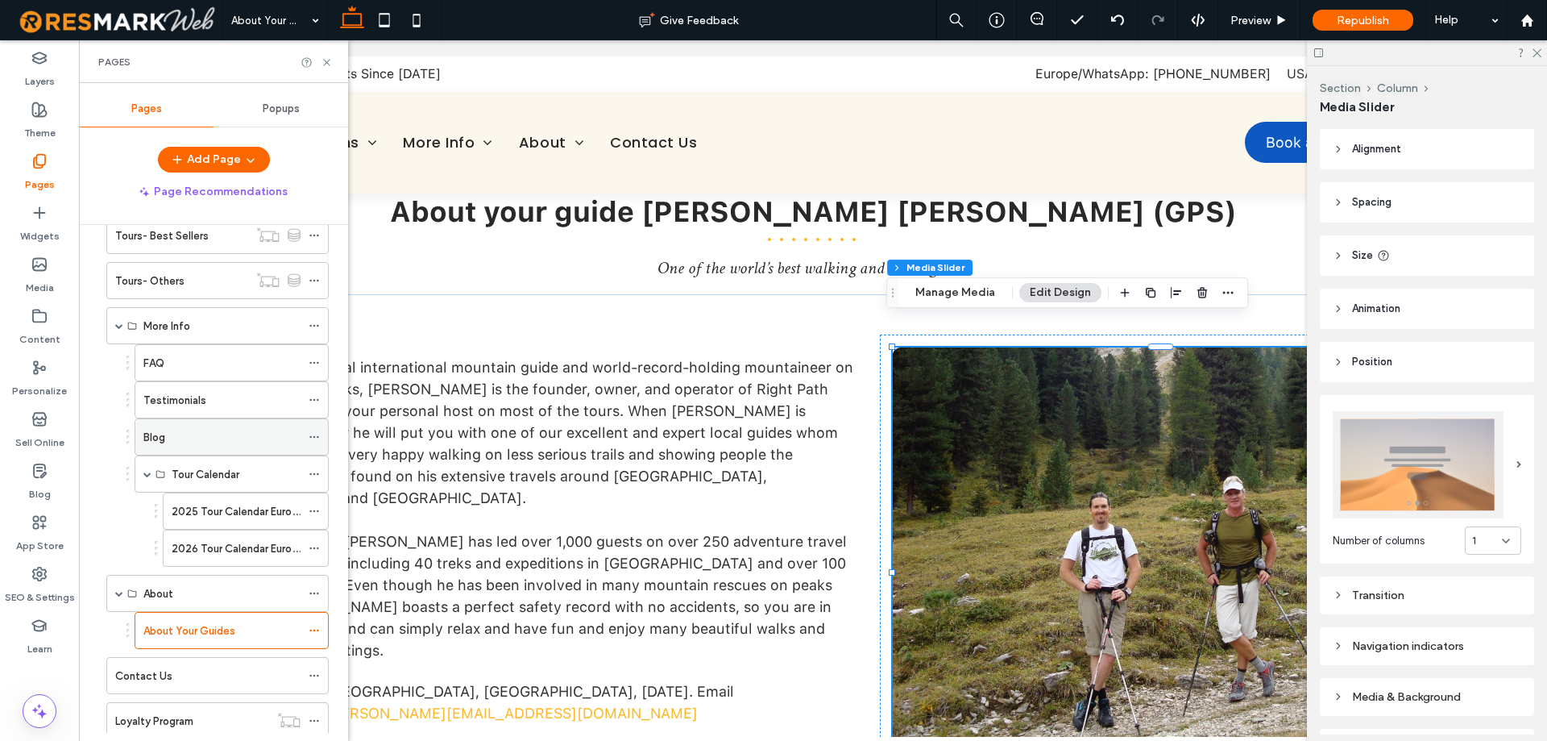
click at [187, 433] on div "Blog" at bounding box center [221, 437] width 157 height 17
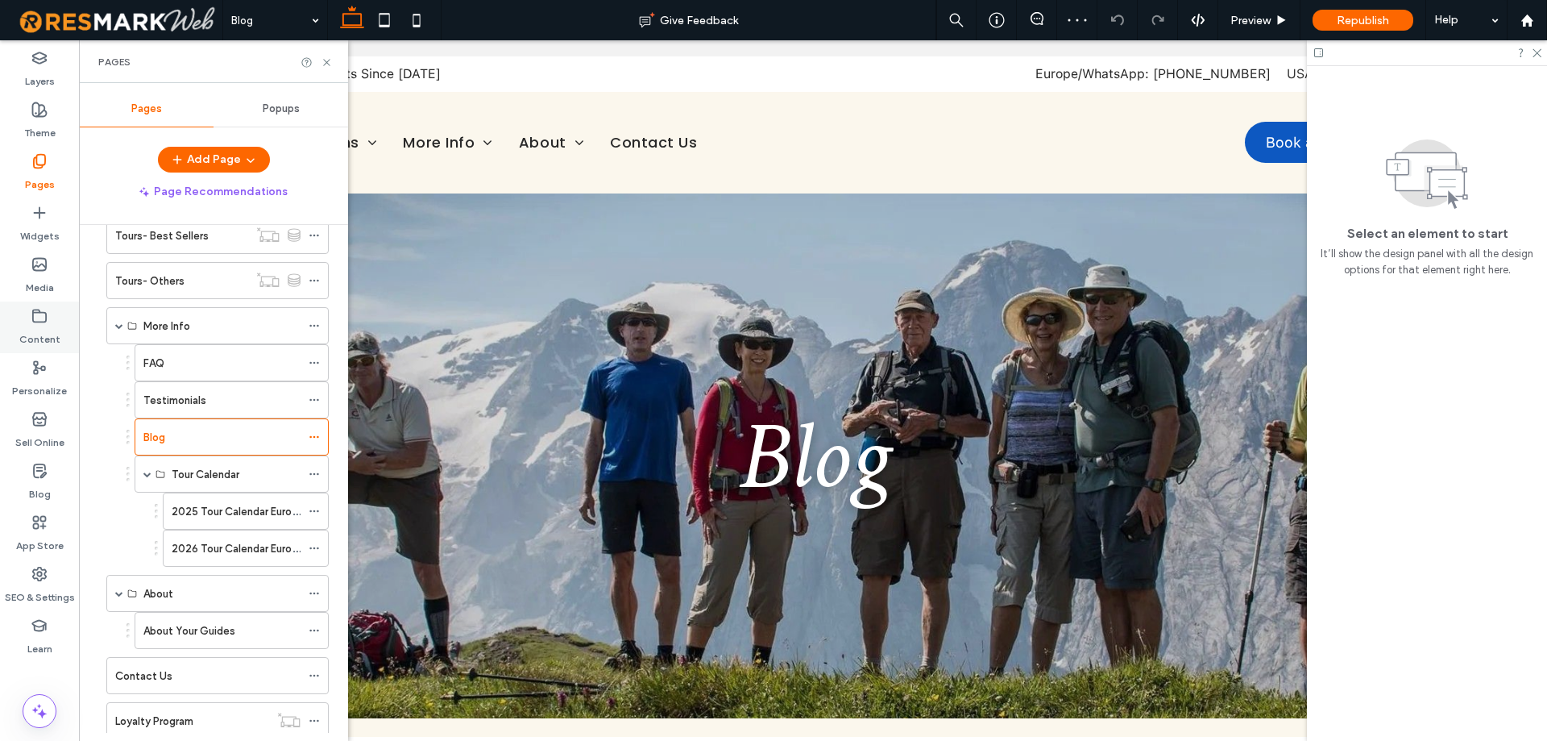
click at [33, 327] on label "Content" at bounding box center [39, 335] width 41 height 23
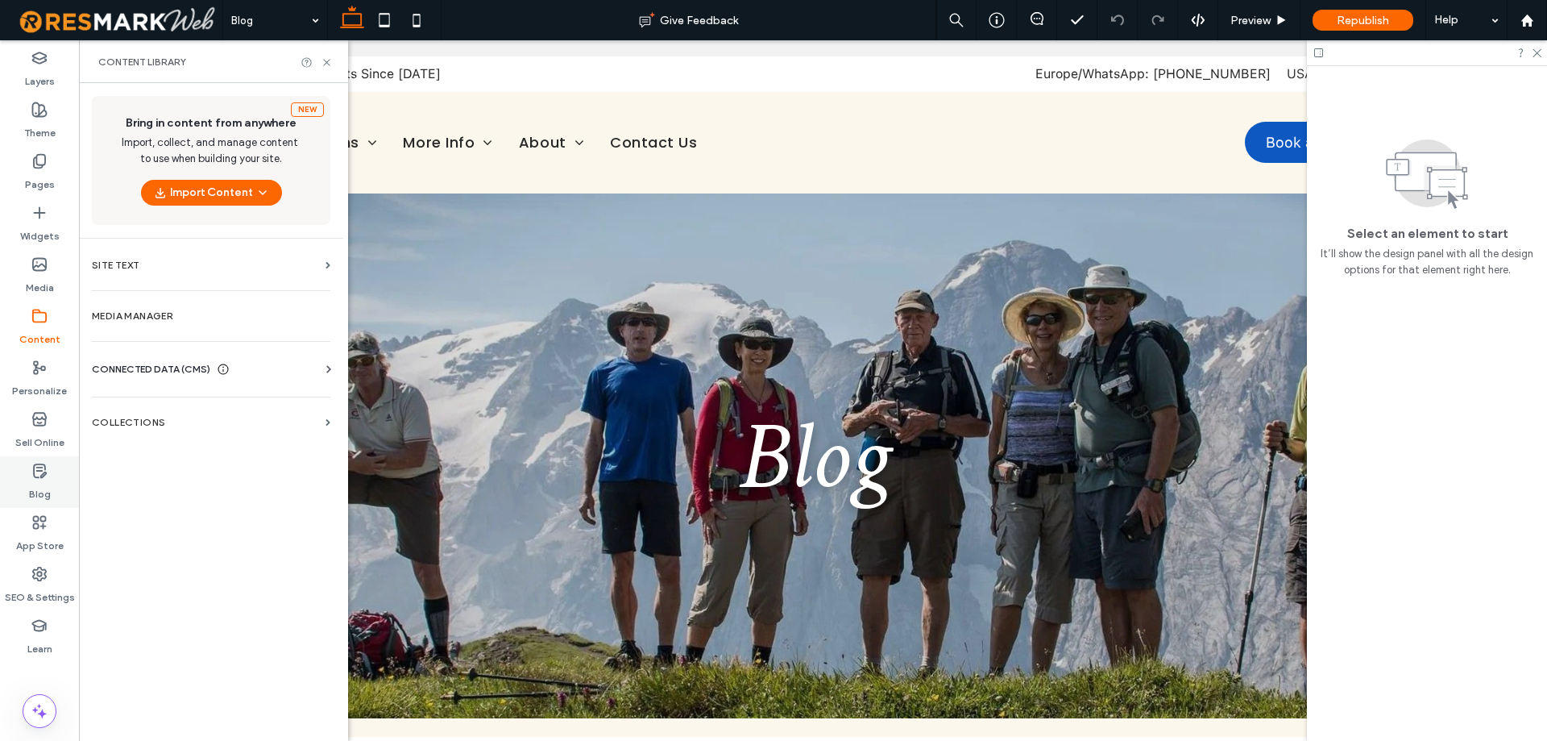
click at [35, 476] on use at bounding box center [40, 470] width 12 height 13
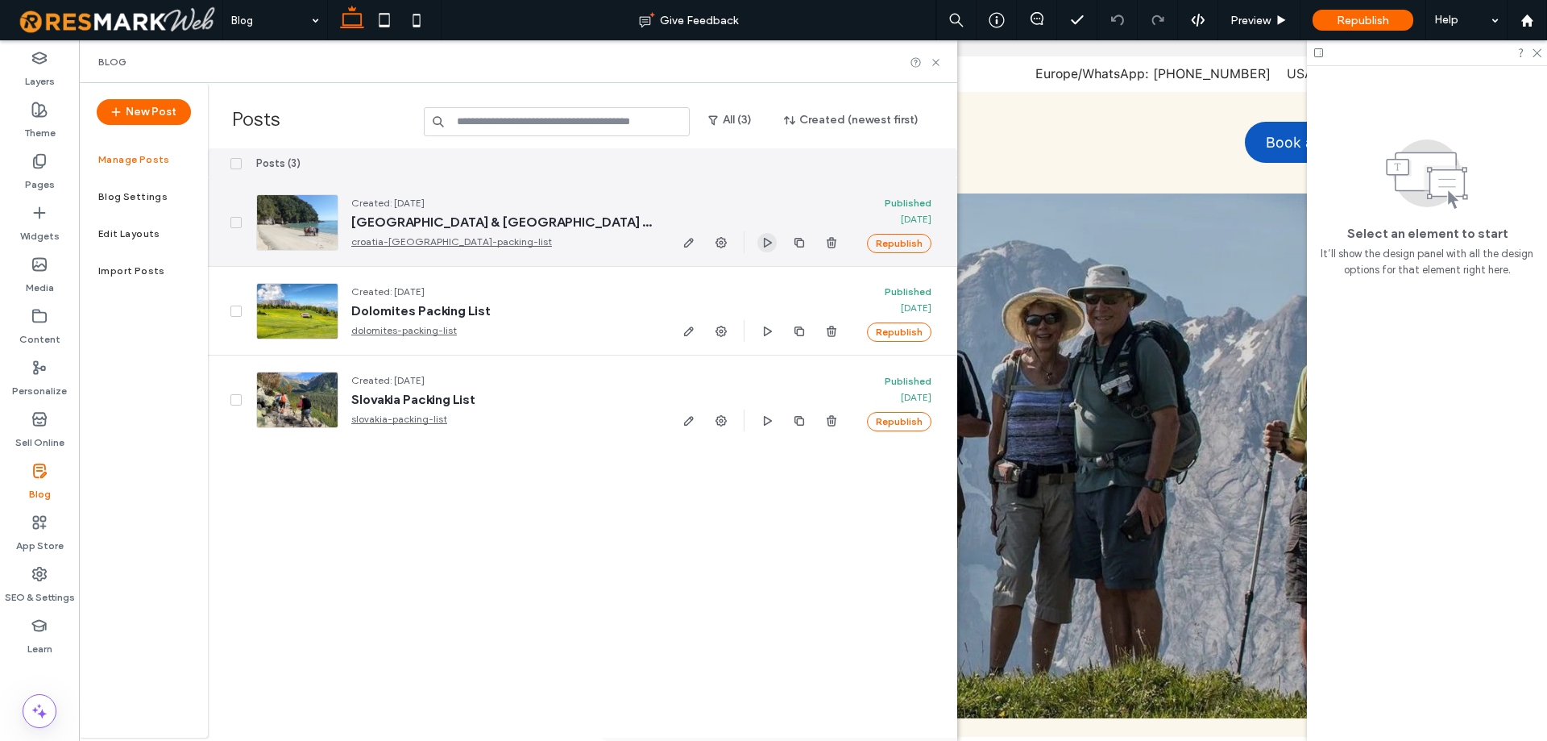
click at [768, 243] on icon "button" at bounding box center [767, 242] width 13 height 13
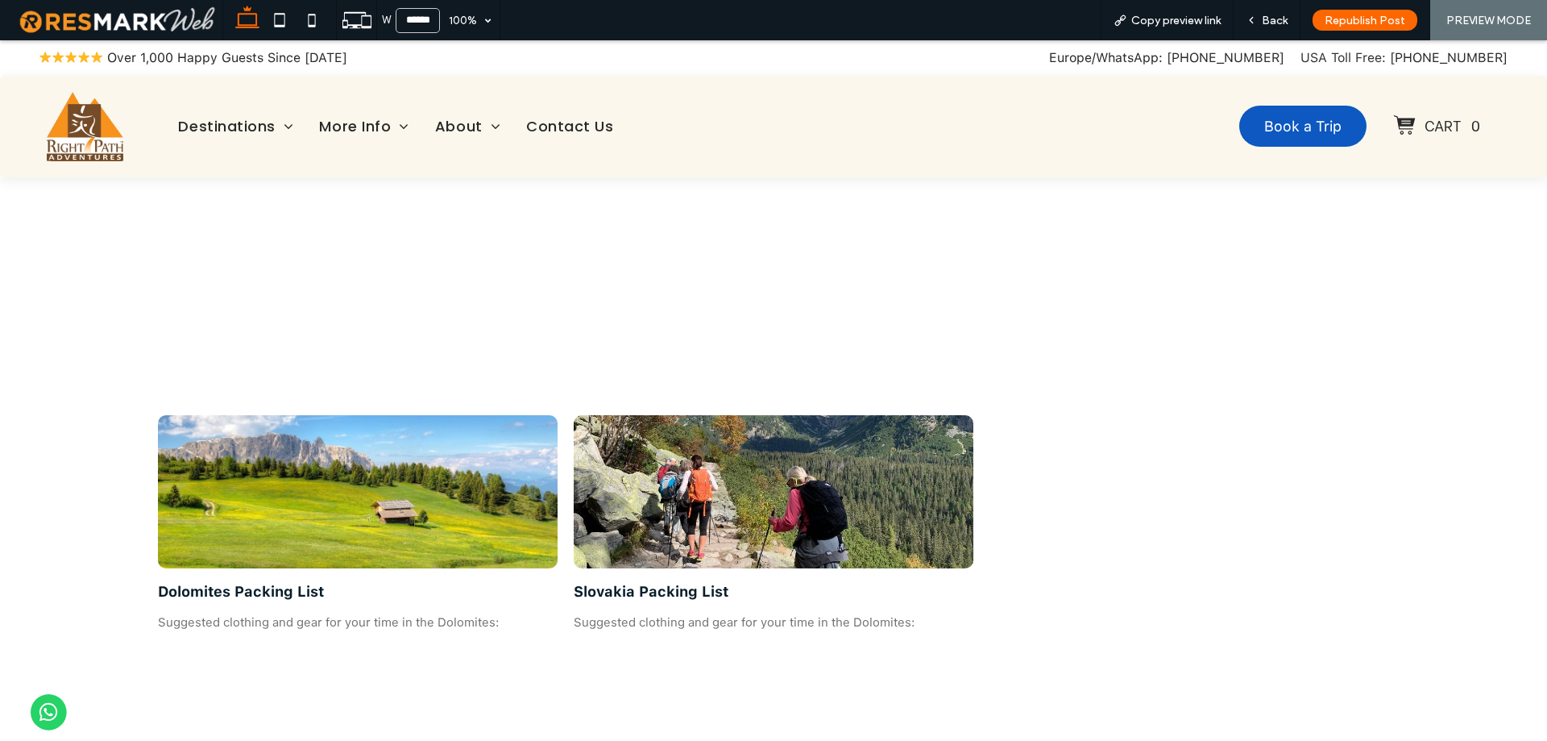
scroll to position [3223, 0]
click at [709, 459] on div at bounding box center [774, 490] width 424 height 162
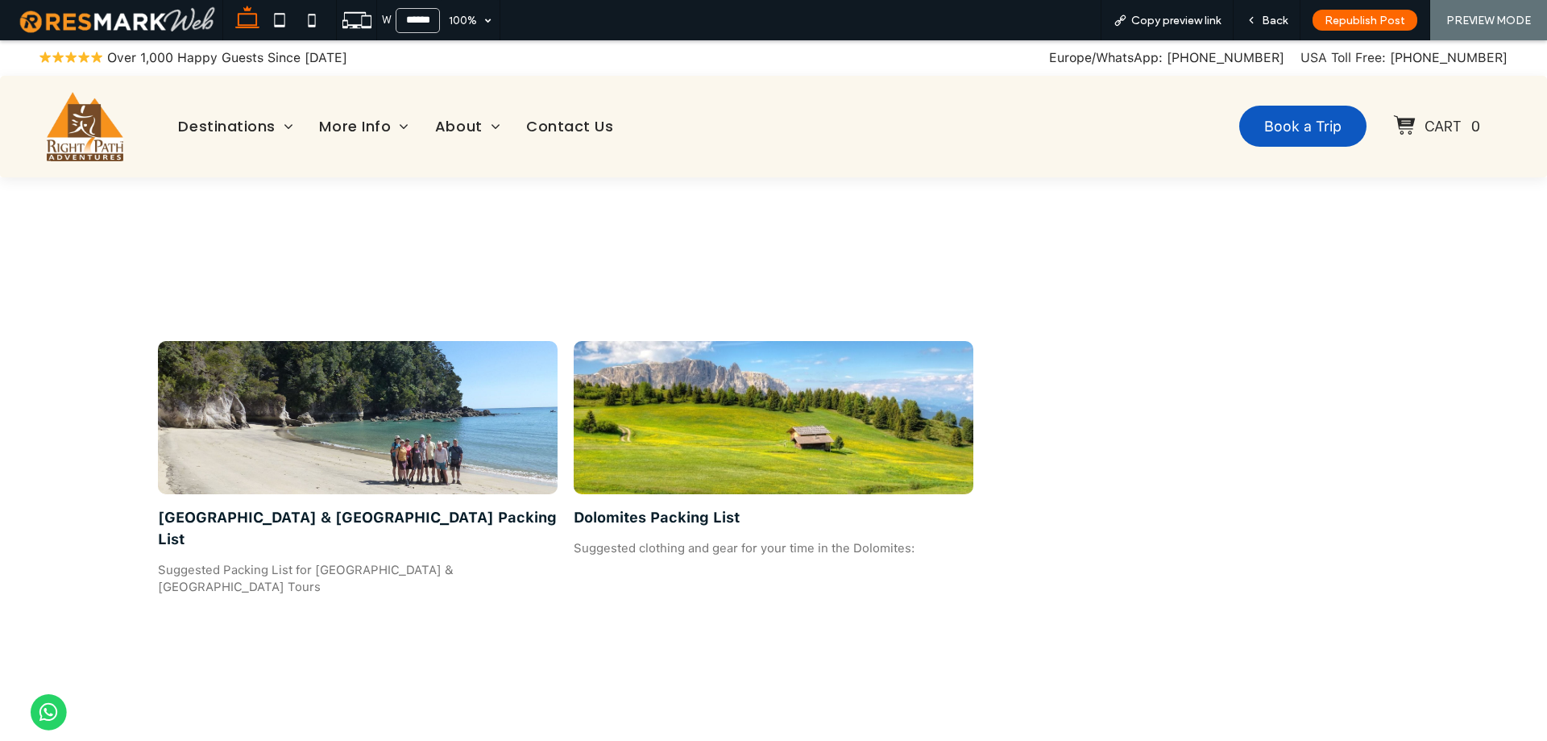
scroll to position [3626, 0]
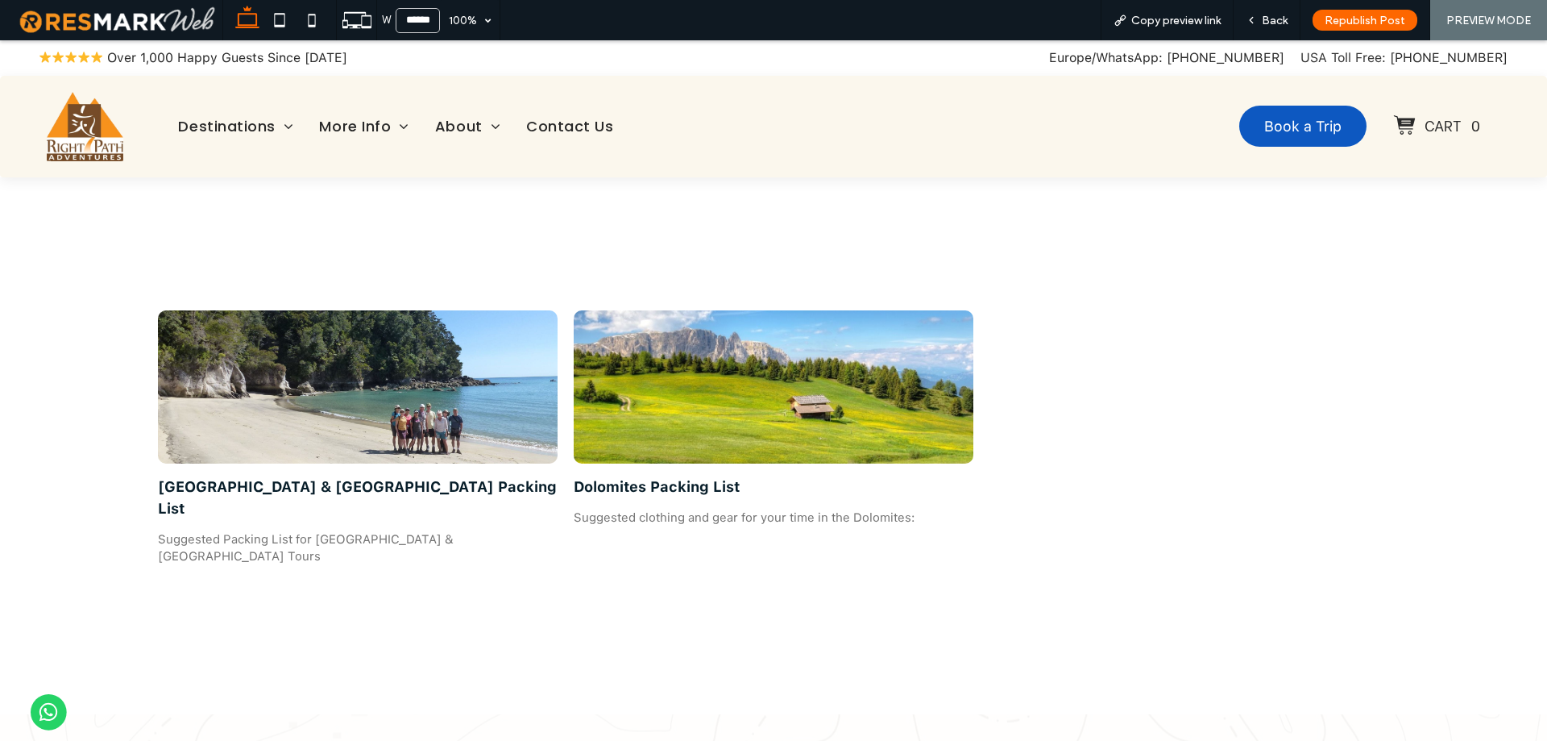
click at [86, 148] on img at bounding box center [85, 126] width 77 height 69
